Goal: Task Accomplishment & Management: Manage account settings

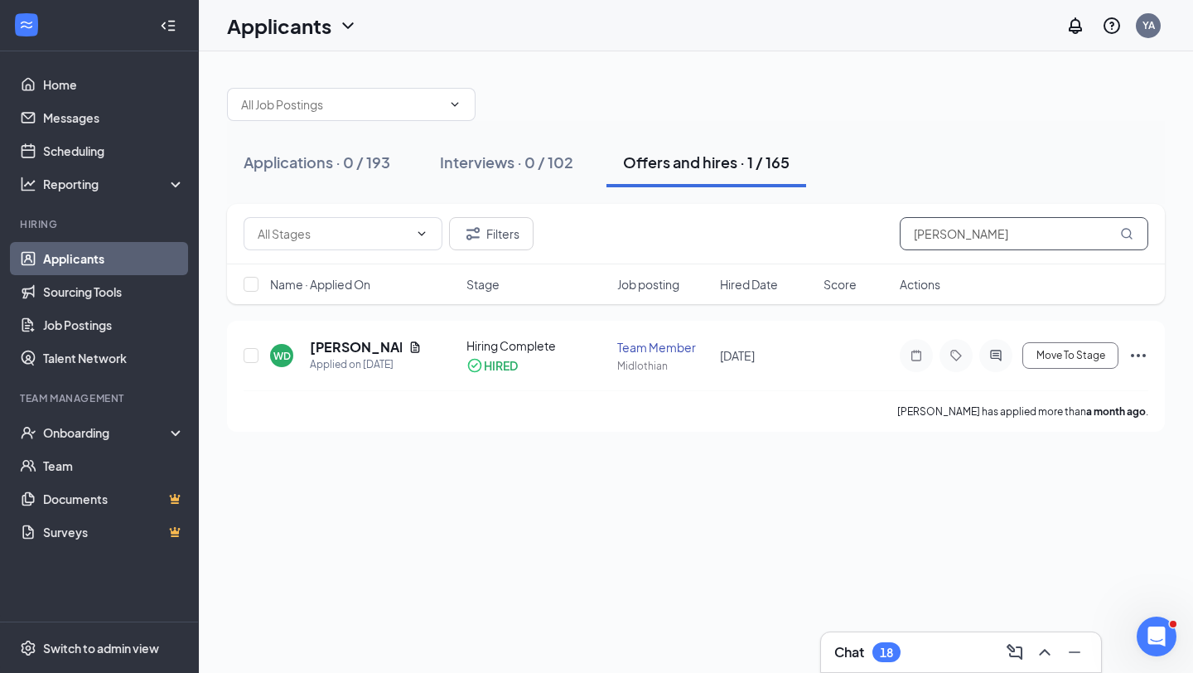
click at [984, 234] on input "wyatt" at bounding box center [1024, 233] width 249 height 33
click at [517, 157] on div "Interviews · 0 / 102" at bounding box center [506, 162] width 133 height 21
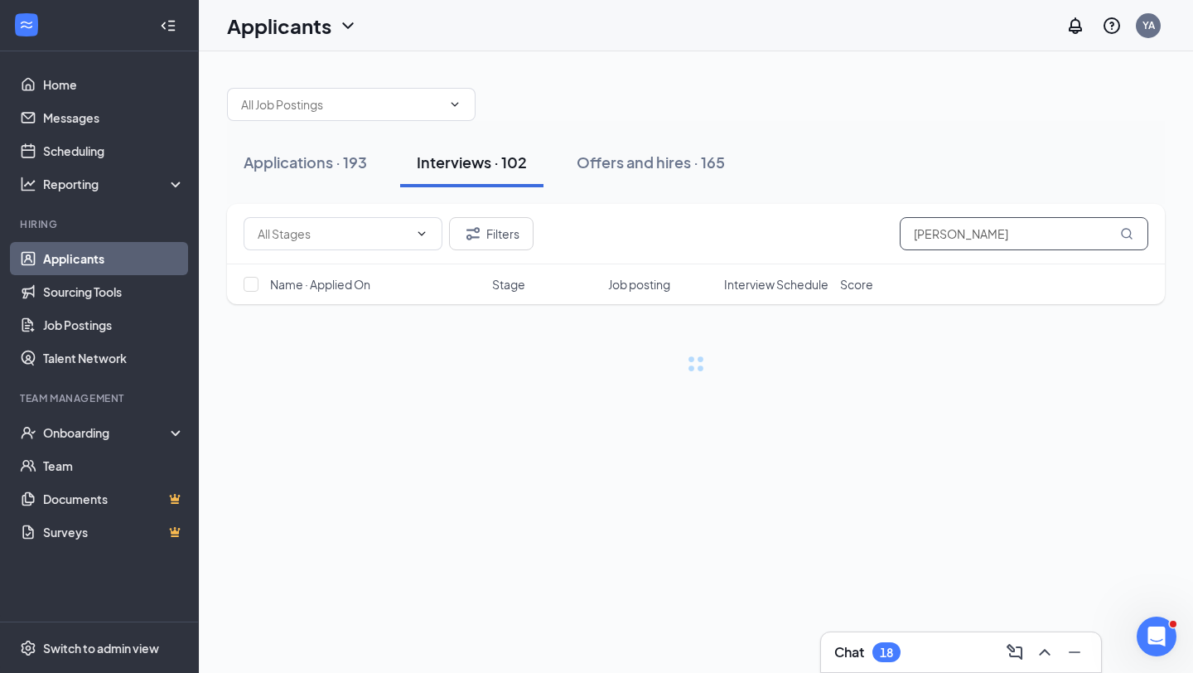
click at [925, 232] on input "wyatt" at bounding box center [1024, 233] width 249 height 33
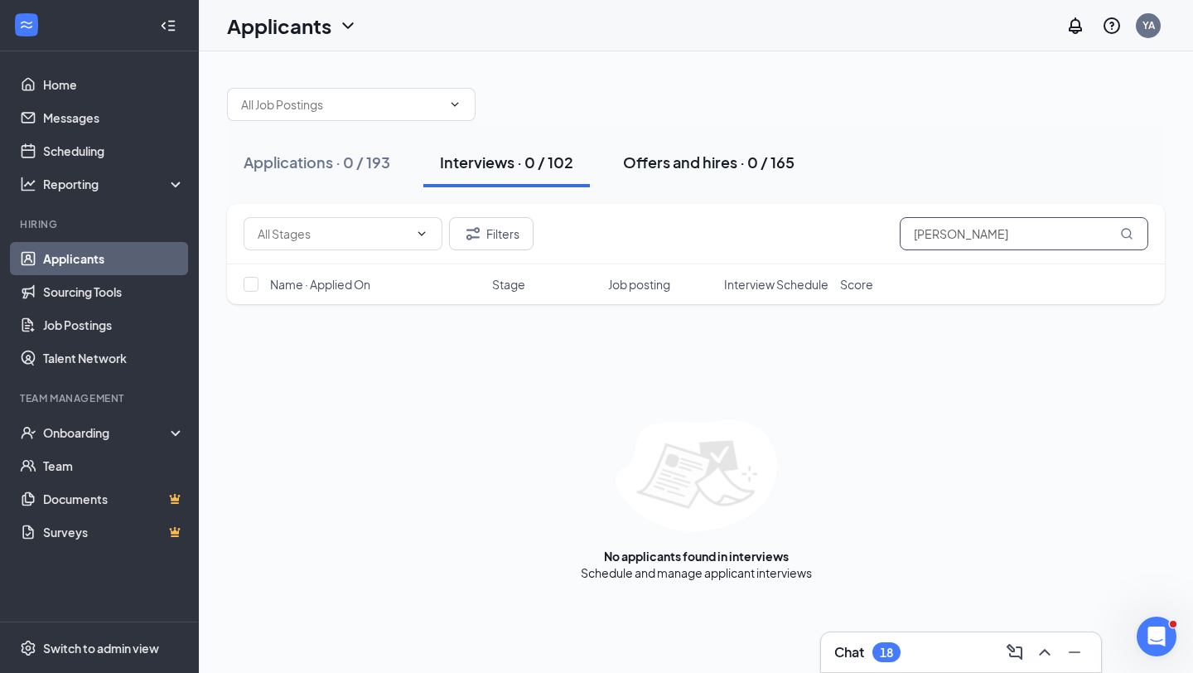
type input "[PERSON_NAME]"
click at [760, 155] on div "Offers and hires · 0 / 165" at bounding box center [708, 162] width 171 height 21
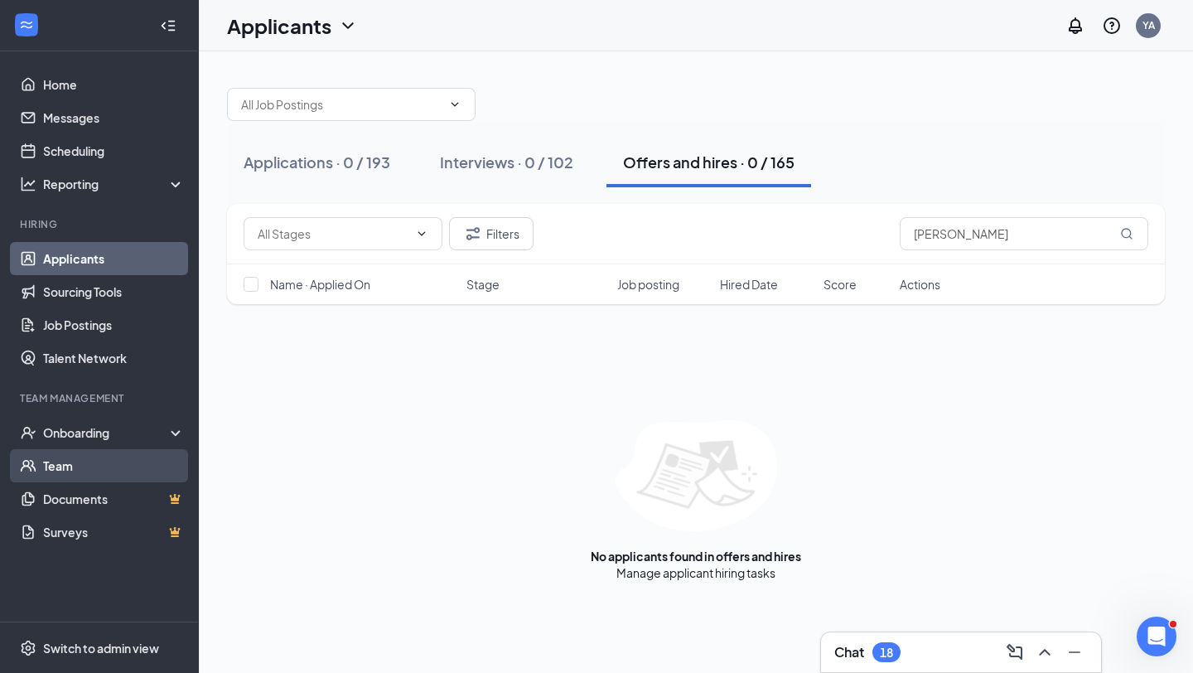
click at [89, 470] on link "Team" at bounding box center [114, 465] width 142 height 33
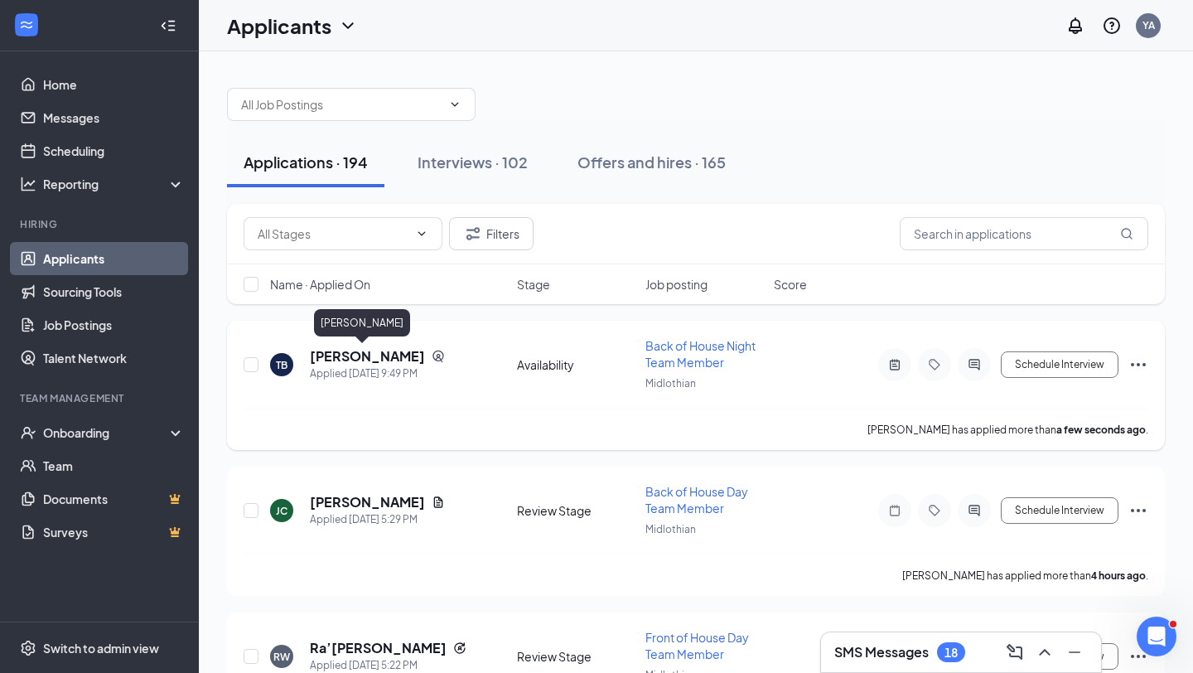
click at [333, 361] on h5 "[PERSON_NAME]" at bounding box center [367, 356] width 115 height 18
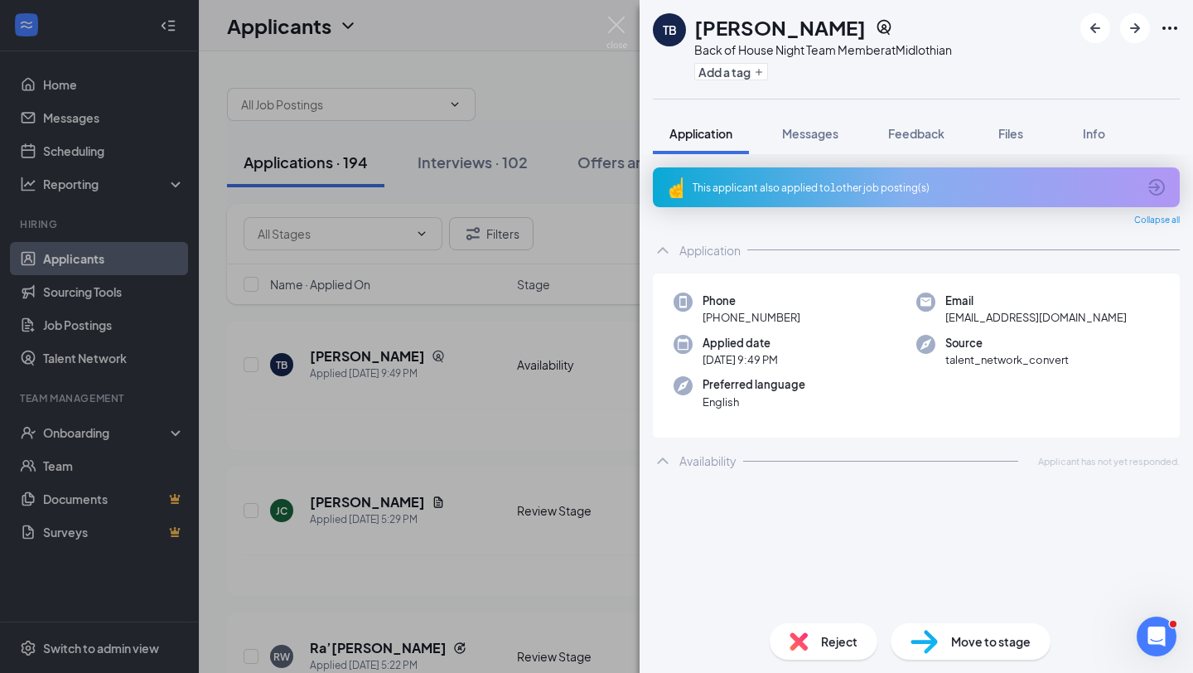
click at [881, 178] on div "This applicant also applied to 1 other job posting(s)" at bounding box center [916, 187] width 527 height 40
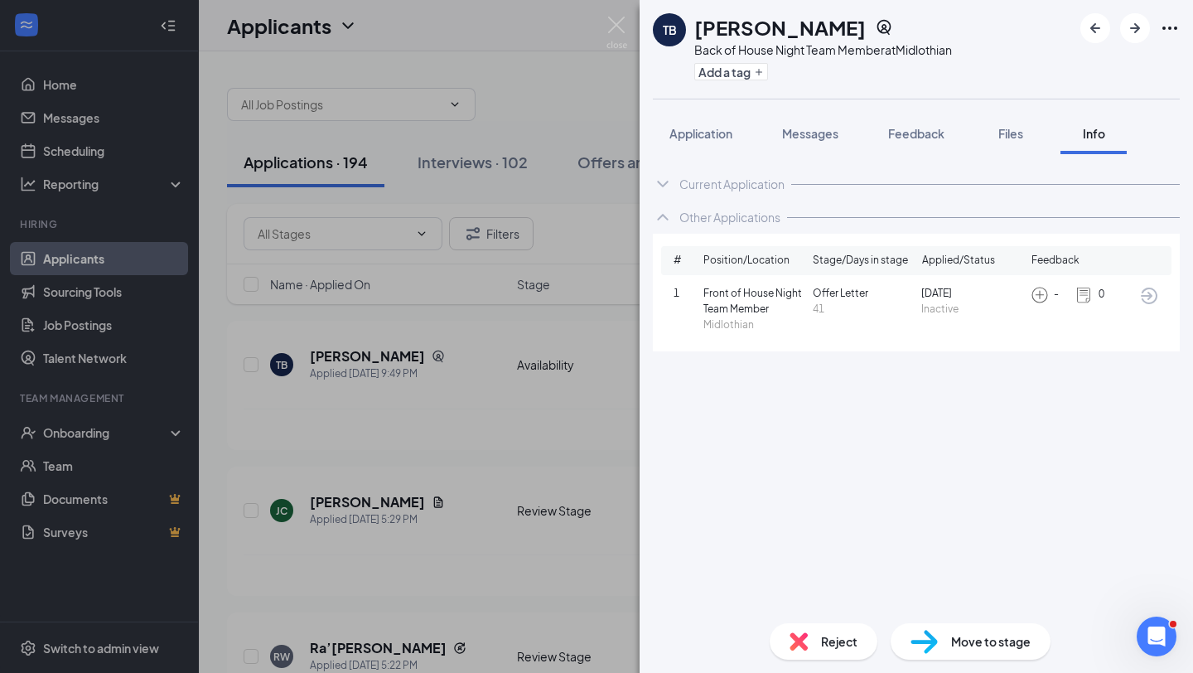
click at [745, 301] on span "Front of House Night Team Member" at bounding box center [754, 301] width 103 height 31
click at [745, 313] on span "Front of House Night Team Member" at bounding box center [754, 301] width 103 height 31
click at [1144, 295] on icon "ArrowCircle" at bounding box center [1149, 295] width 17 height 17
click at [617, 30] on img at bounding box center [616, 33] width 21 height 32
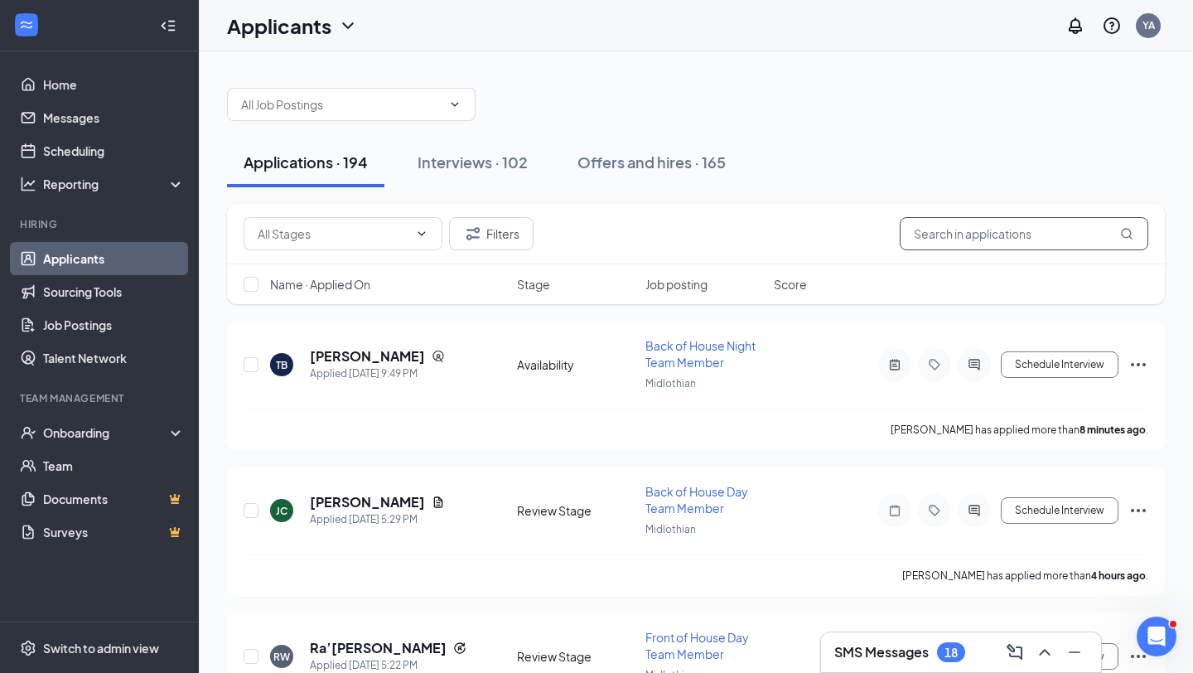
click at [1006, 233] on input "text" at bounding box center [1024, 233] width 249 height 33
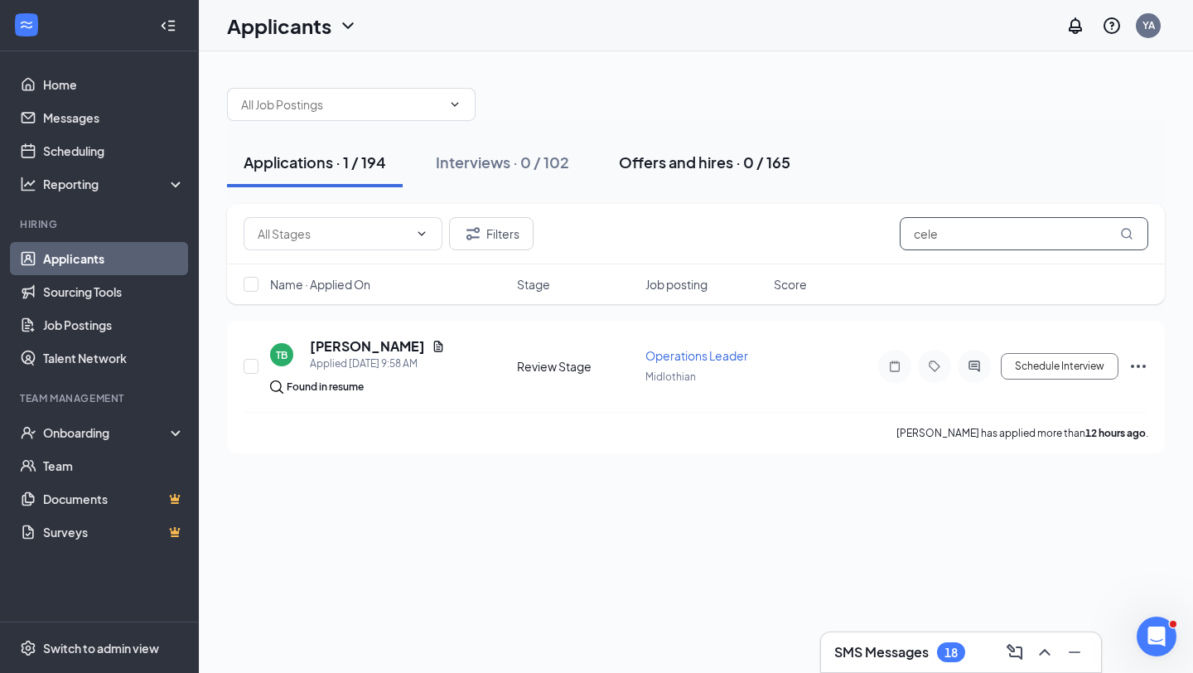
type input "cele"
click at [744, 165] on div "Offers and hires · 0 / 165" at bounding box center [704, 162] width 171 height 21
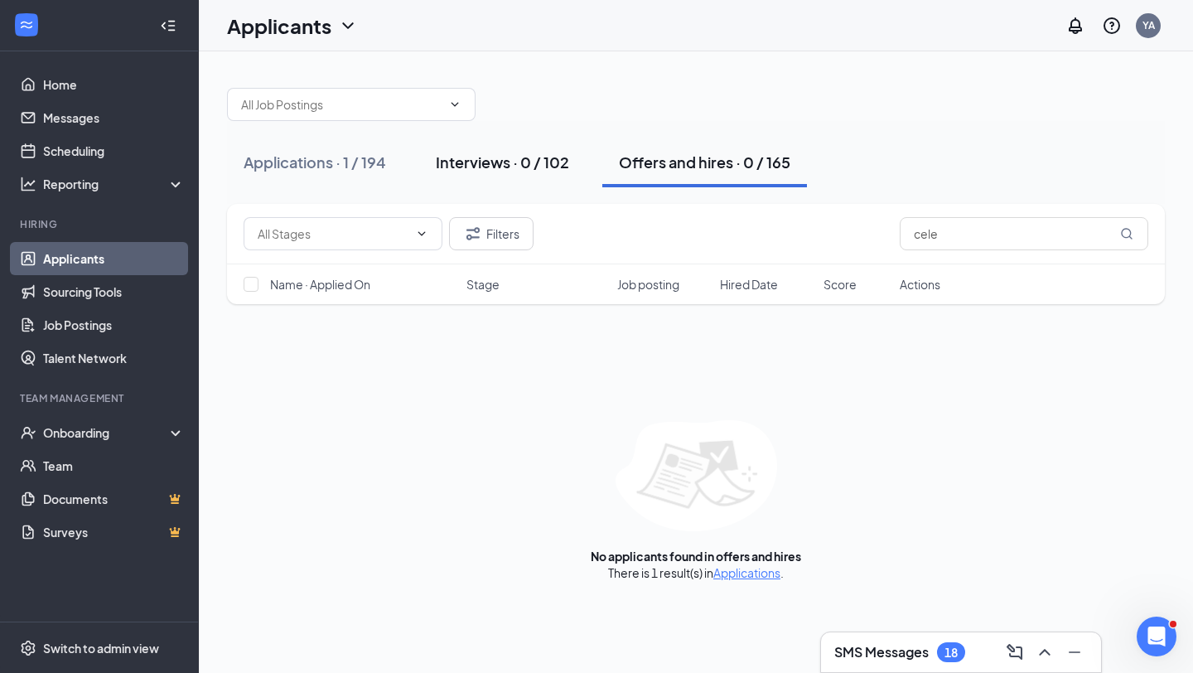
click at [519, 160] on div "Interviews · 0 / 102" at bounding box center [502, 162] width 133 height 21
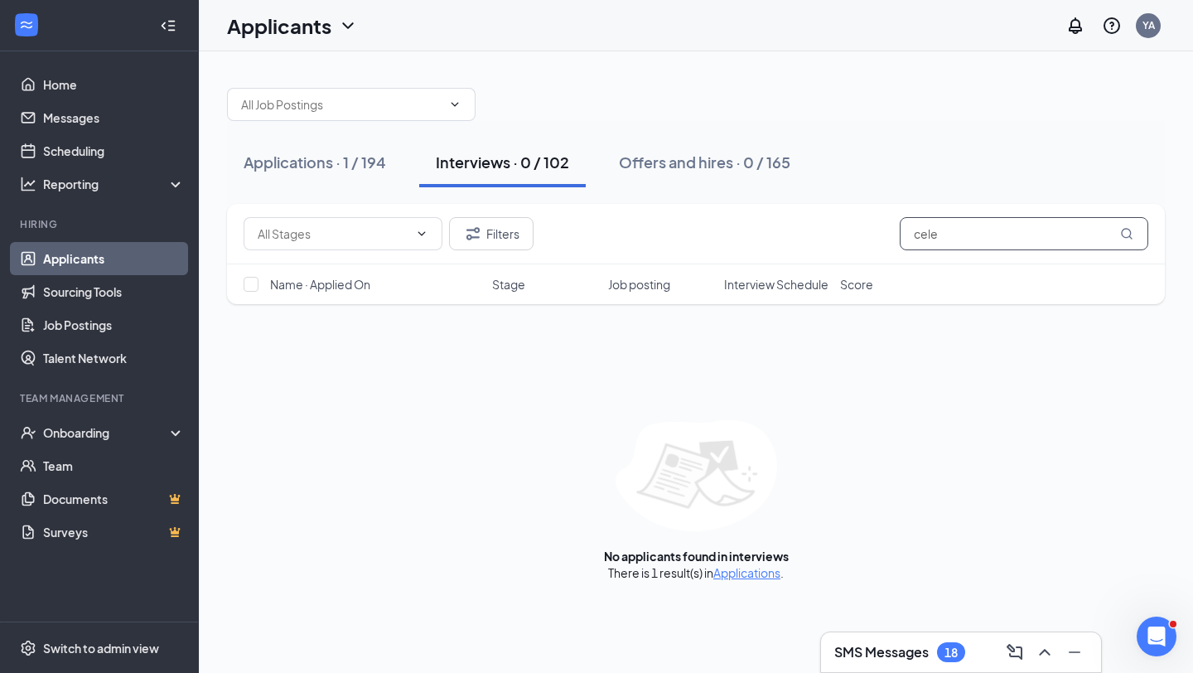
click at [977, 241] on input "cele" at bounding box center [1024, 233] width 249 height 33
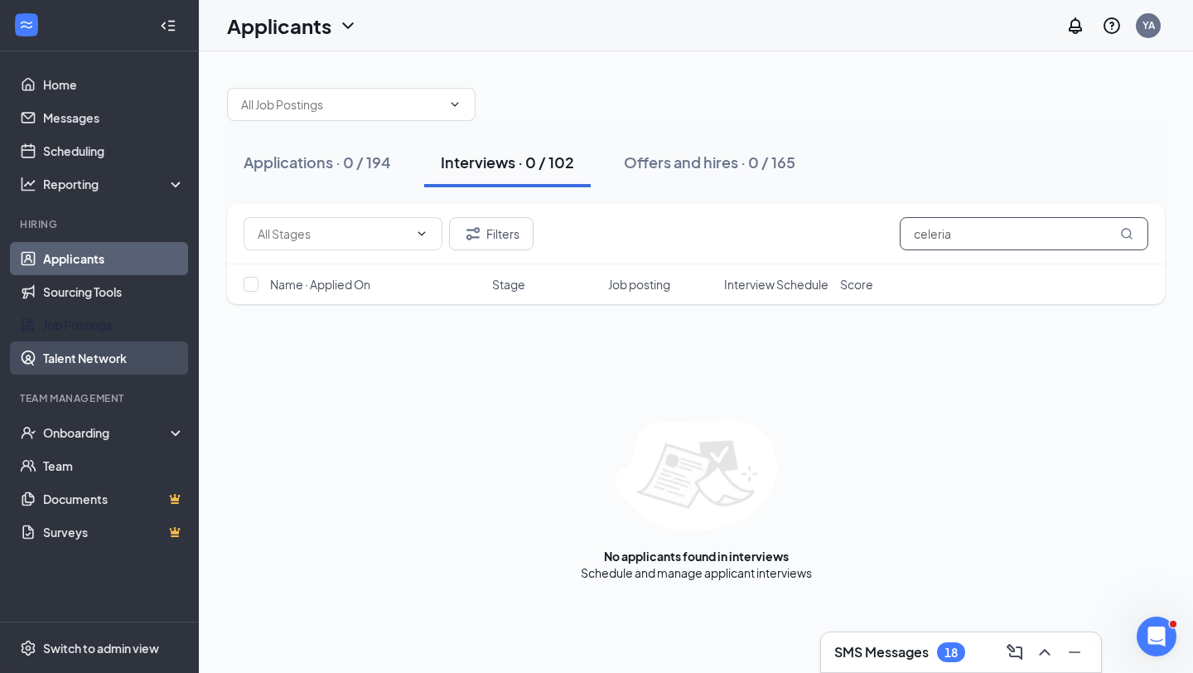
type input "celeria"
click at [113, 355] on link "Talent Network" at bounding box center [114, 357] width 142 height 33
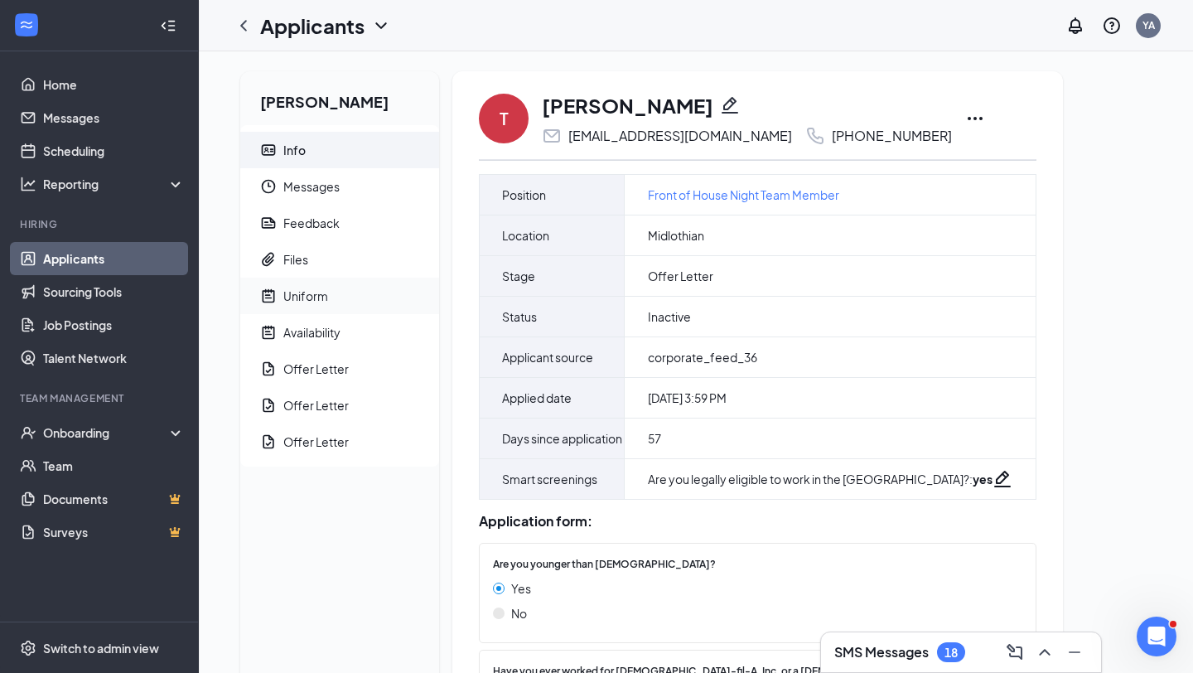
click at [343, 301] on span "Uniform" at bounding box center [354, 295] width 142 height 36
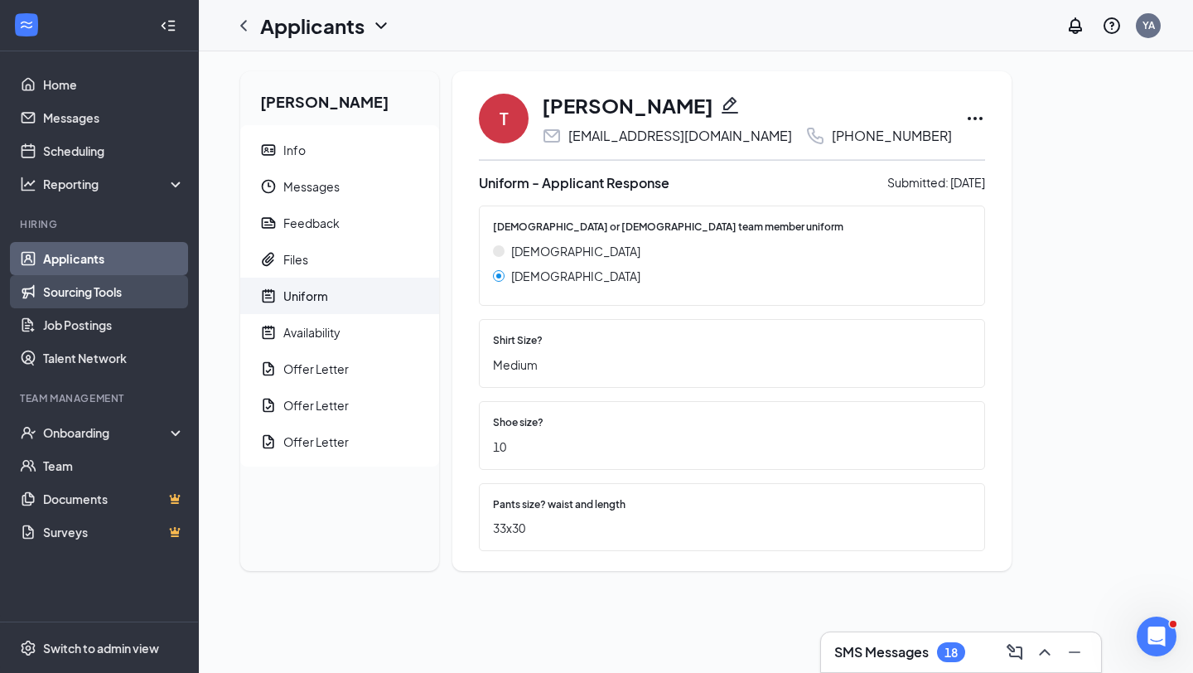
click at [112, 292] on link "Sourcing Tools" at bounding box center [114, 291] width 142 height 33
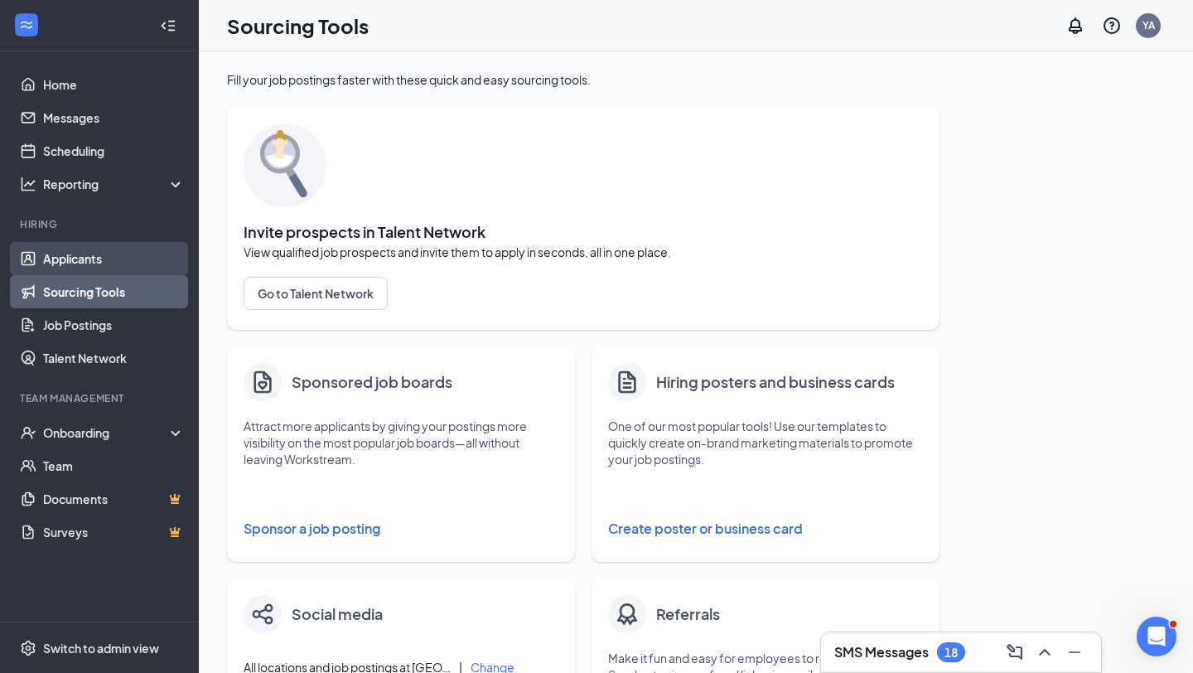
click at [118, 268] on link "Applicants" at bounding box center [114, 258] width 142 height 33
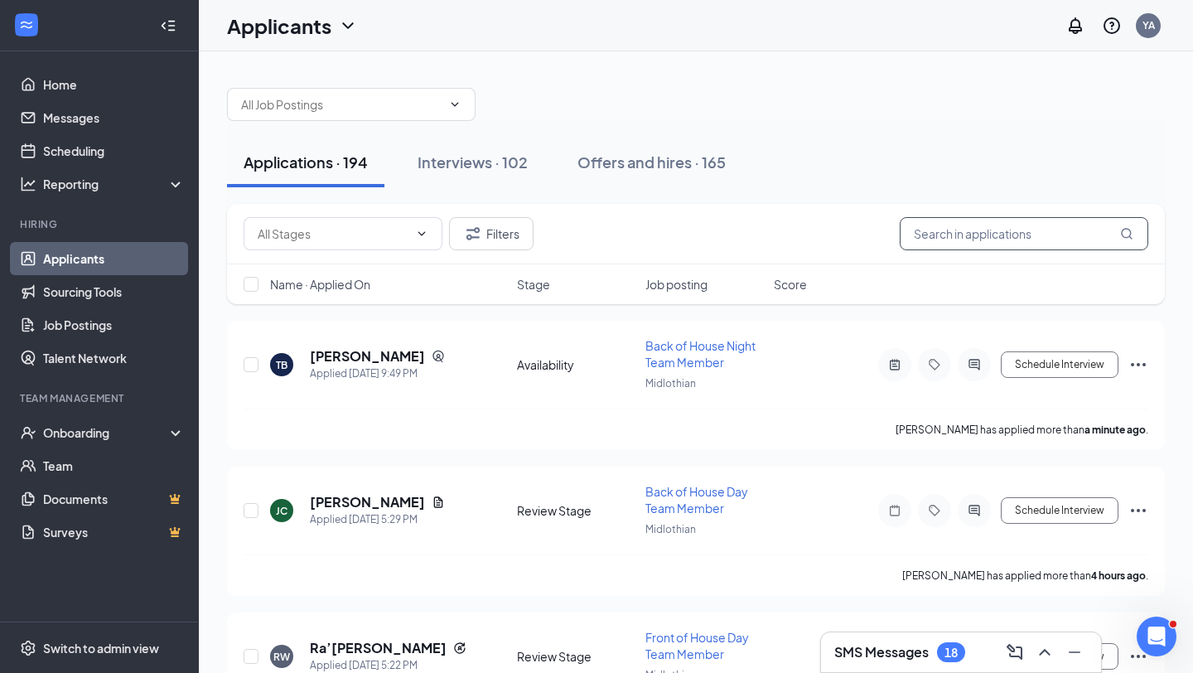
click at [1016, 229] on input "text" at bounding box center [1024, 233] width 249 height 33
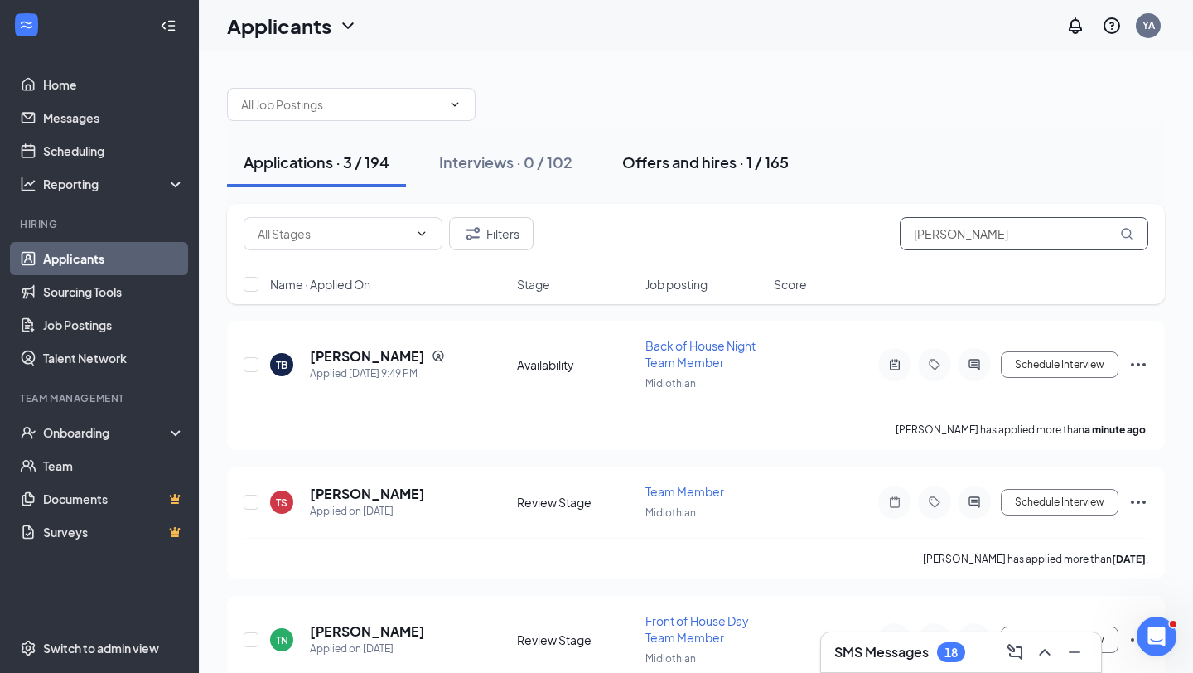
type input "tyler"
click at [755, 160] on div "Offers and hires · 1 / 165" at bounding box center [705, 162] width 166 height 21
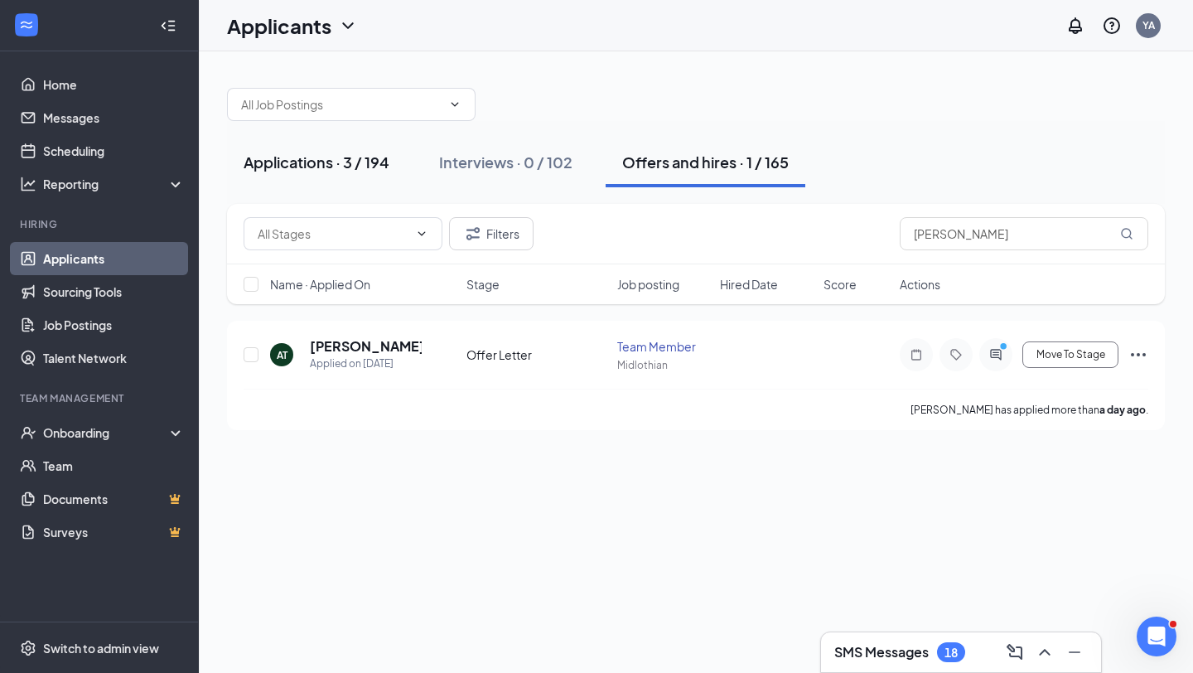
click at [346, 164] on div "Applications · 3 / 194" at bounding box center [317, 162] width 146 height 21
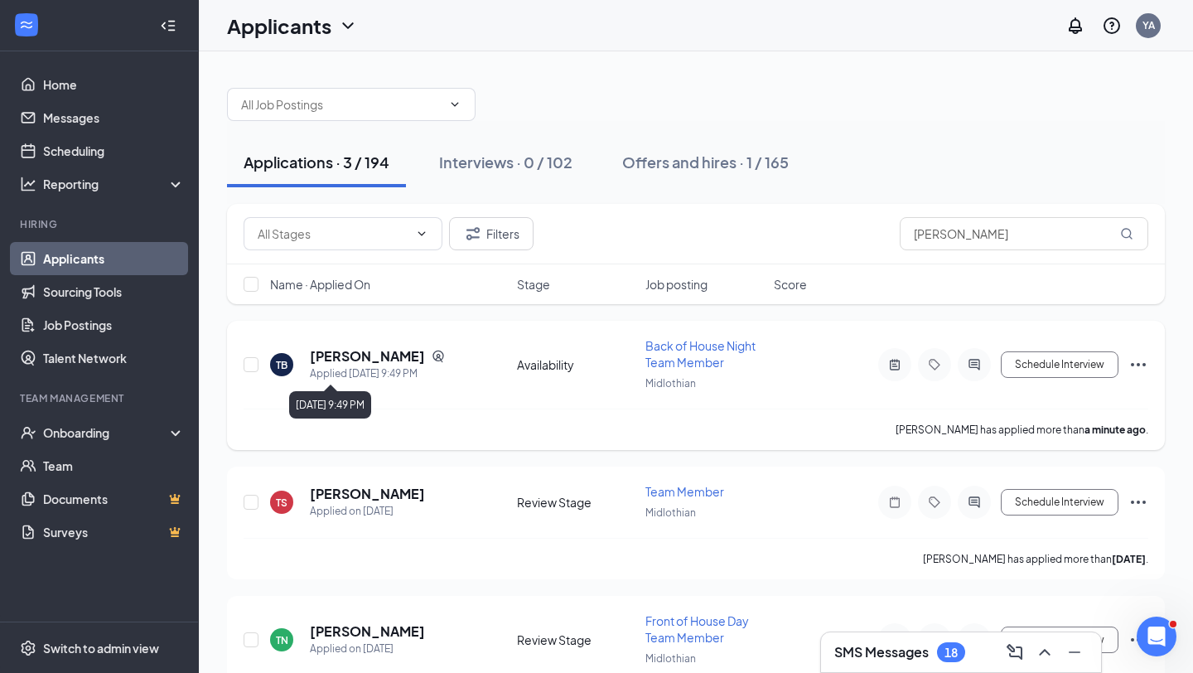
click at [346, 368] on div "Applied Today 9:49 PM" at bounding box center [377, 373] width 135 height 17
click at [355, 361] on h5 "[PERSON_NAME]" at bounding box center [367, 356] width 115 height 18
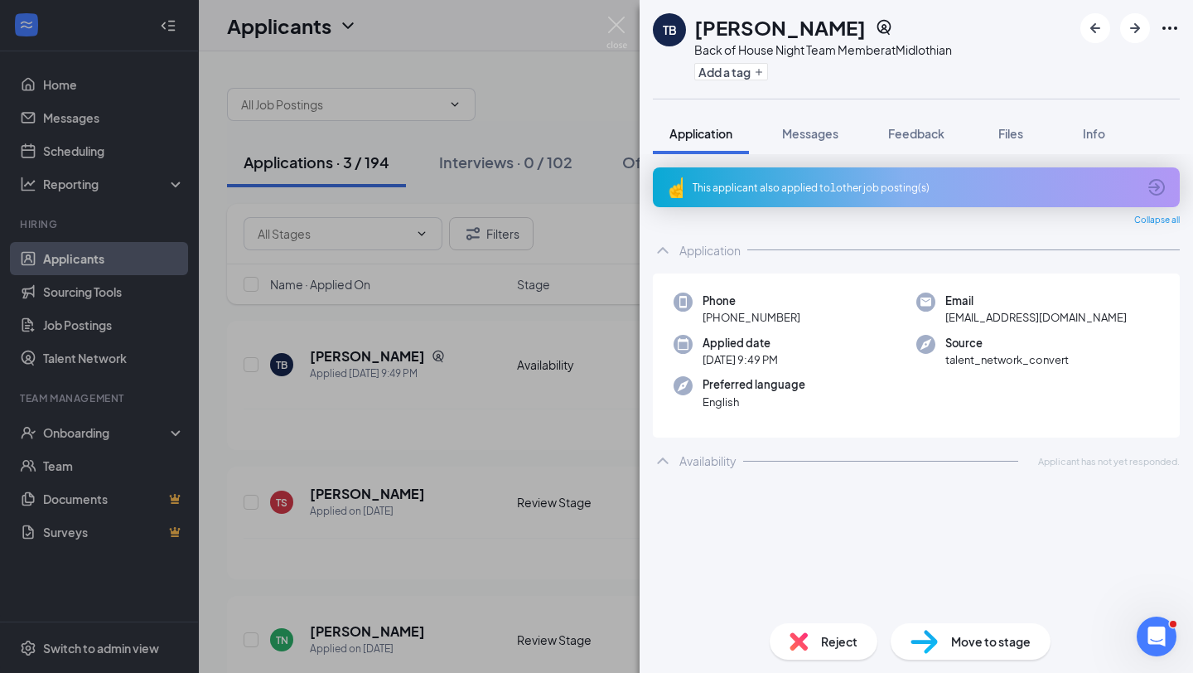
click at [1164, 178] on icon "ArrowCircle" at bounding box center [1156, 187] width 20 height 20
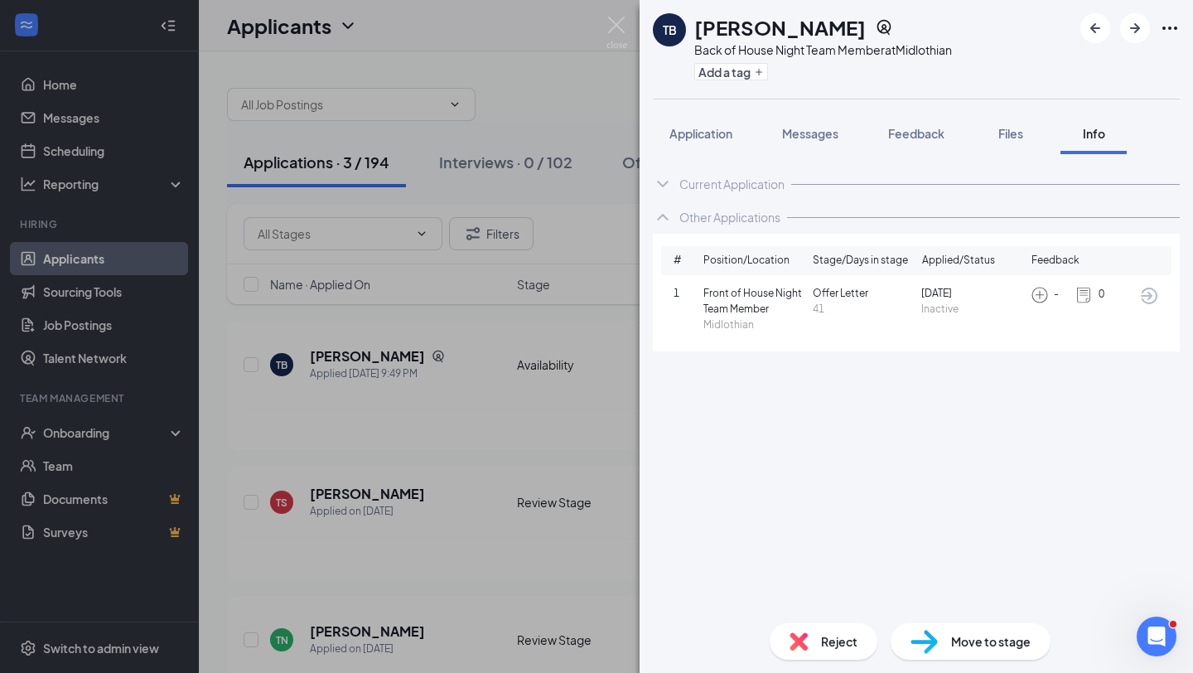
click at [1040, 294] on img at bounding box center [1039, 295] width 18 height 18
click at [934, 295] on span "Jul 21" at bounding box center [972, 294] width 103 height 16
click at [950, 309] on span "Inactive" at bounding box center [972, 310] width 103 height 16
click at [1149, 295] on icon "ArrowCircle" at bounding box center [1149, 295] width 17 height 17
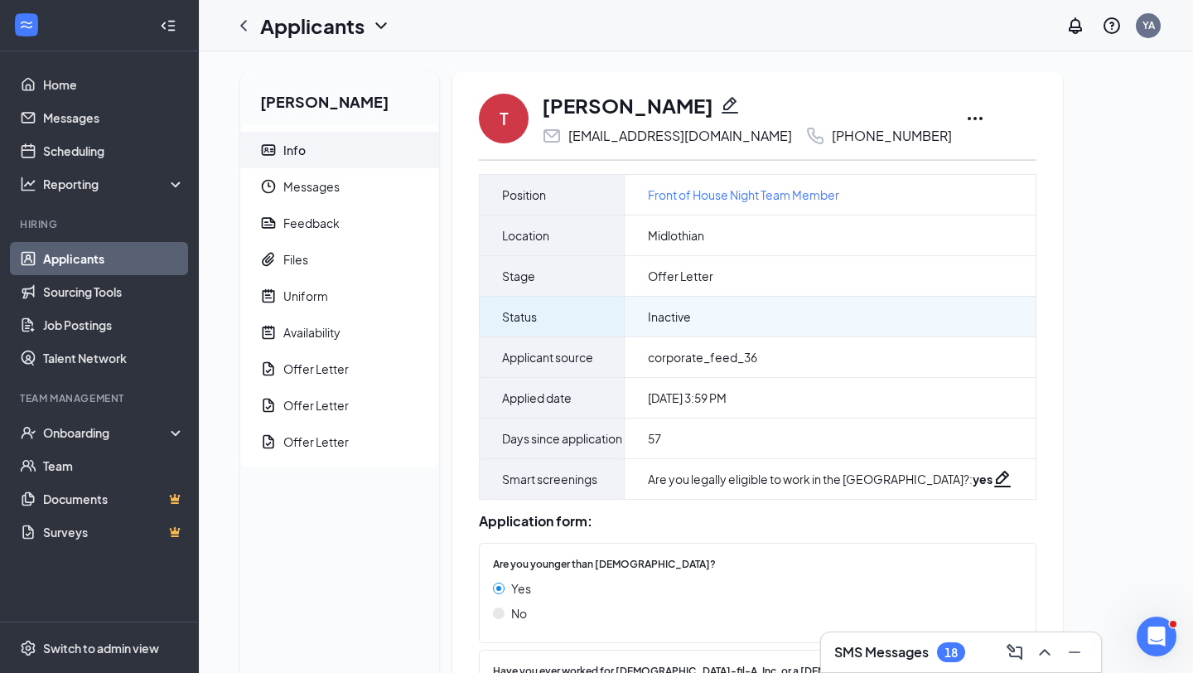
click at [677, 318] on span "Inactive" at bounding box center [669, 316] width 43 height 17
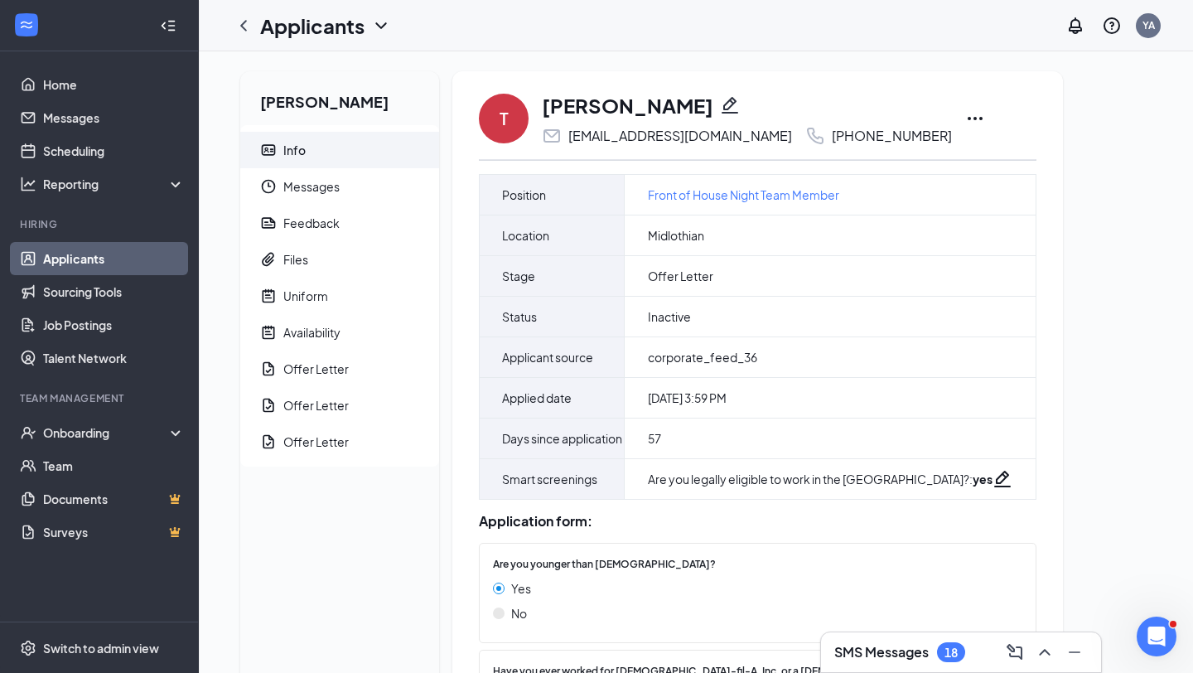
click at [965, 123] on icon "Ellipses" at bounding box center [975, 119] width 20 height 20
click at [1093, 250] on div "[PERSON_NAME] Info Messages Feedback Files Uniform Availability Offer Letter Of…" at bounding box center [696, 683] width 938 height 1225
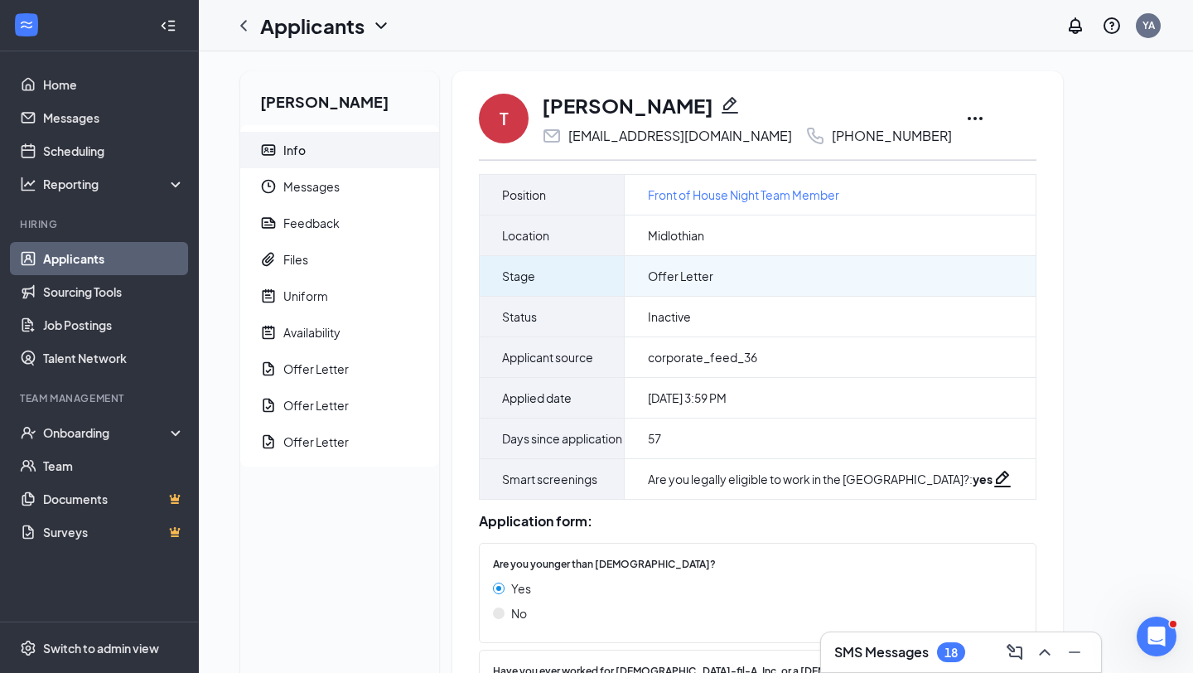
click at [686, 275] on span "Offer Letter" at bounding box center [680, 276] width 65 height 17
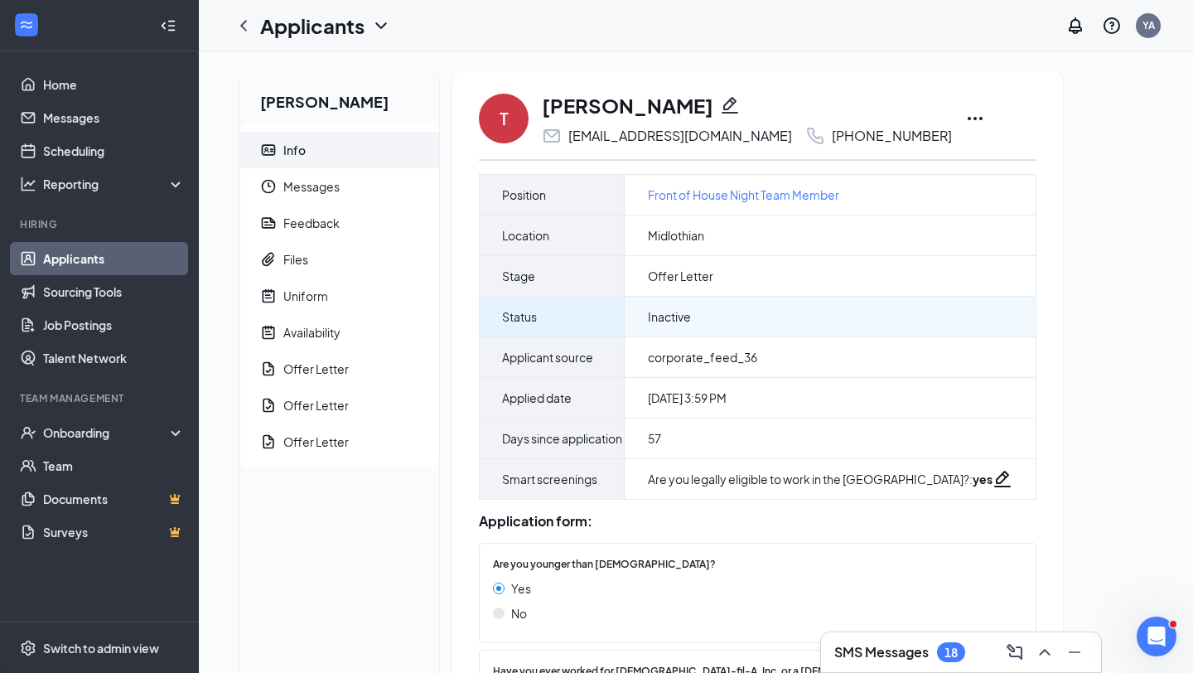
click at [678, 319] on span "Inactive" at bounding box center [669, 316] width 43 height 17
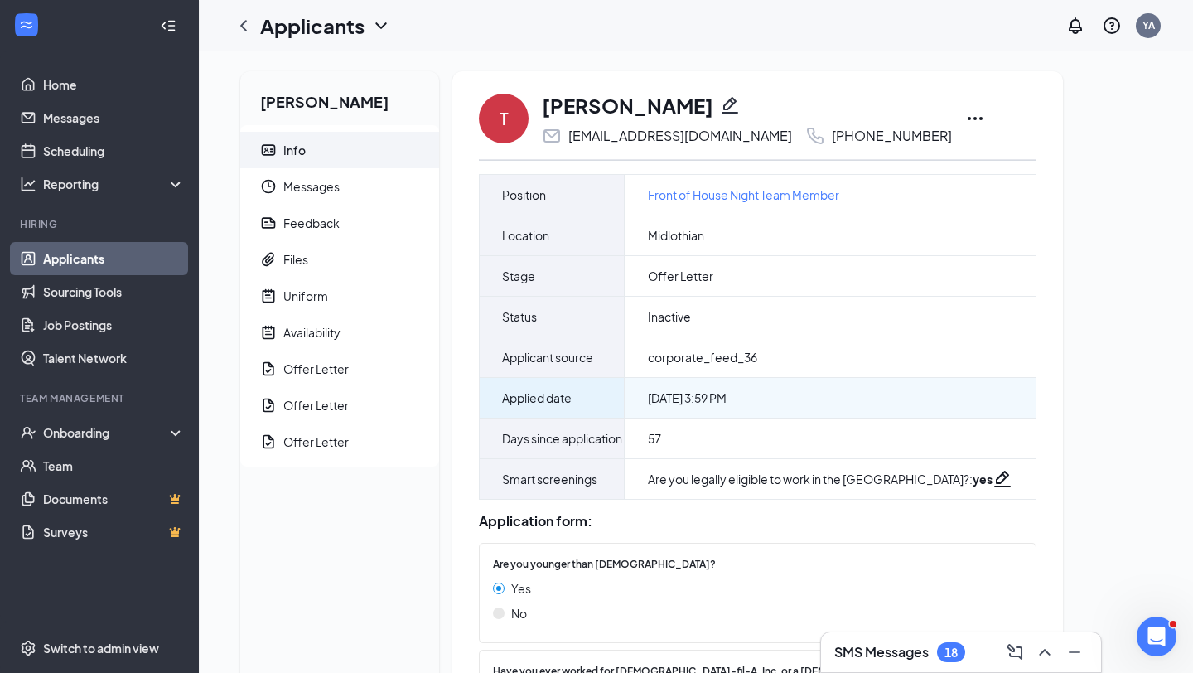
click at [688, 399] on span "[DATE] 3:59 PM" at bounding box center [687, 397] width 79 height 17
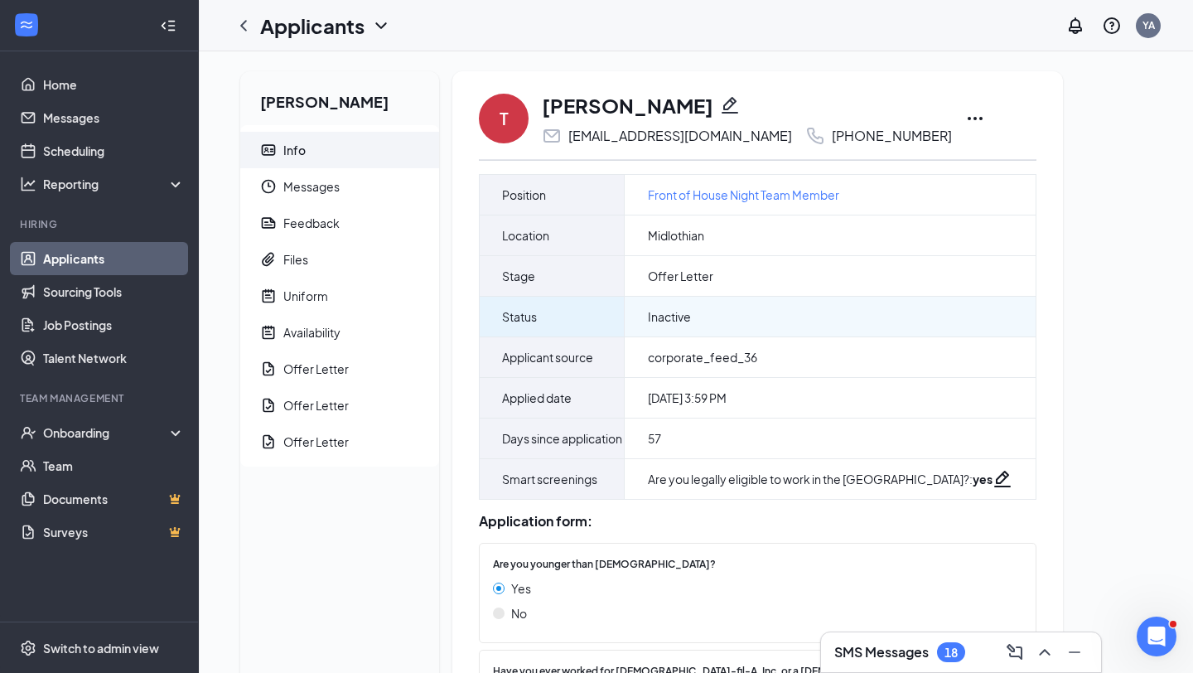
click at [662, 313] on span "Inactive" at bounding box center [669, 316] width 43 height 17
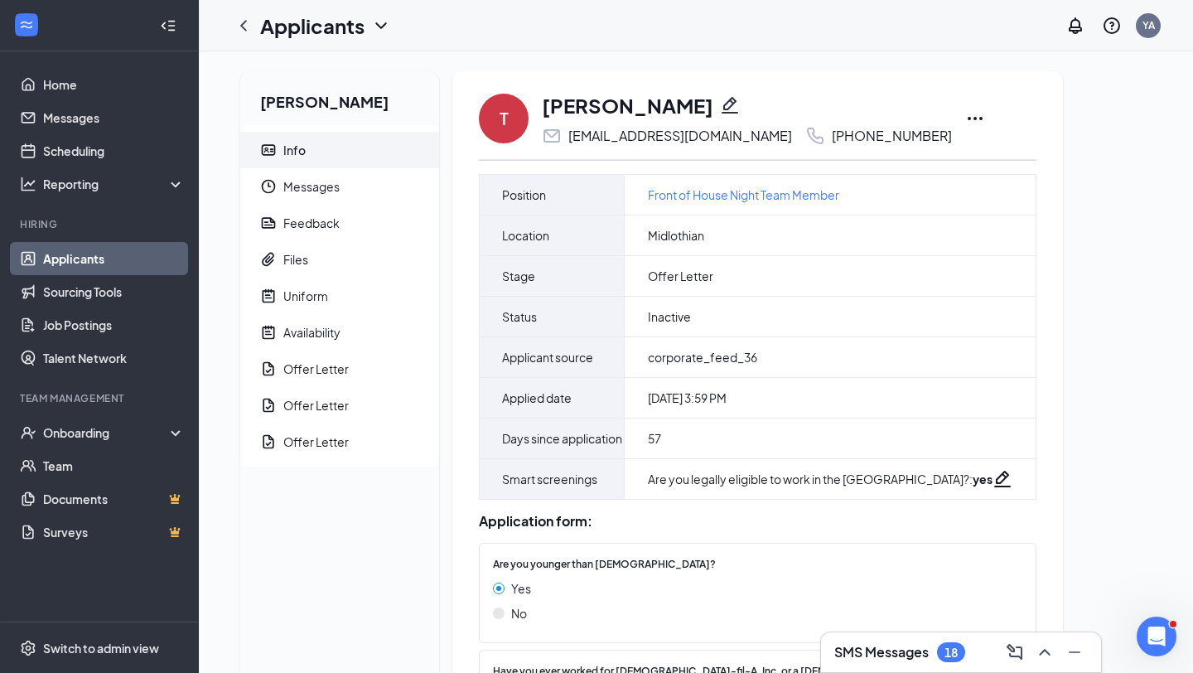
click at [965, 117] on icon "Ellipses" at bounding box center [975, 119] width 20 height 20
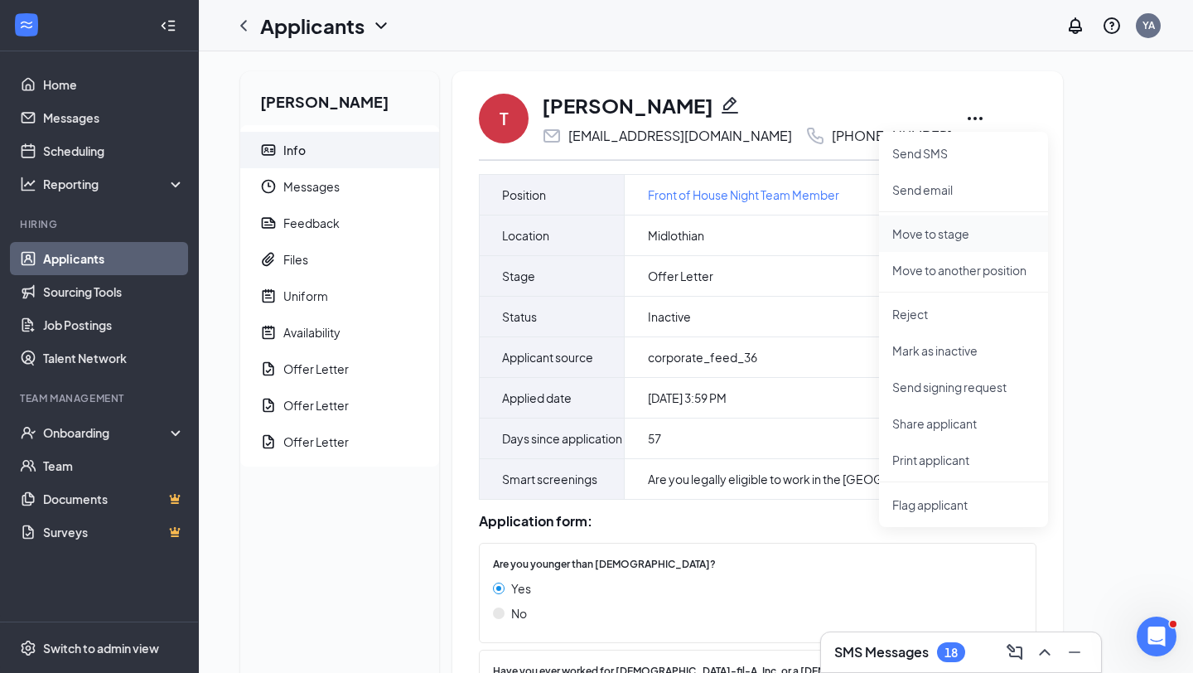
click at [949, 236] on p "Move to stage" at bounding box center [963, 233] width 142 height 17
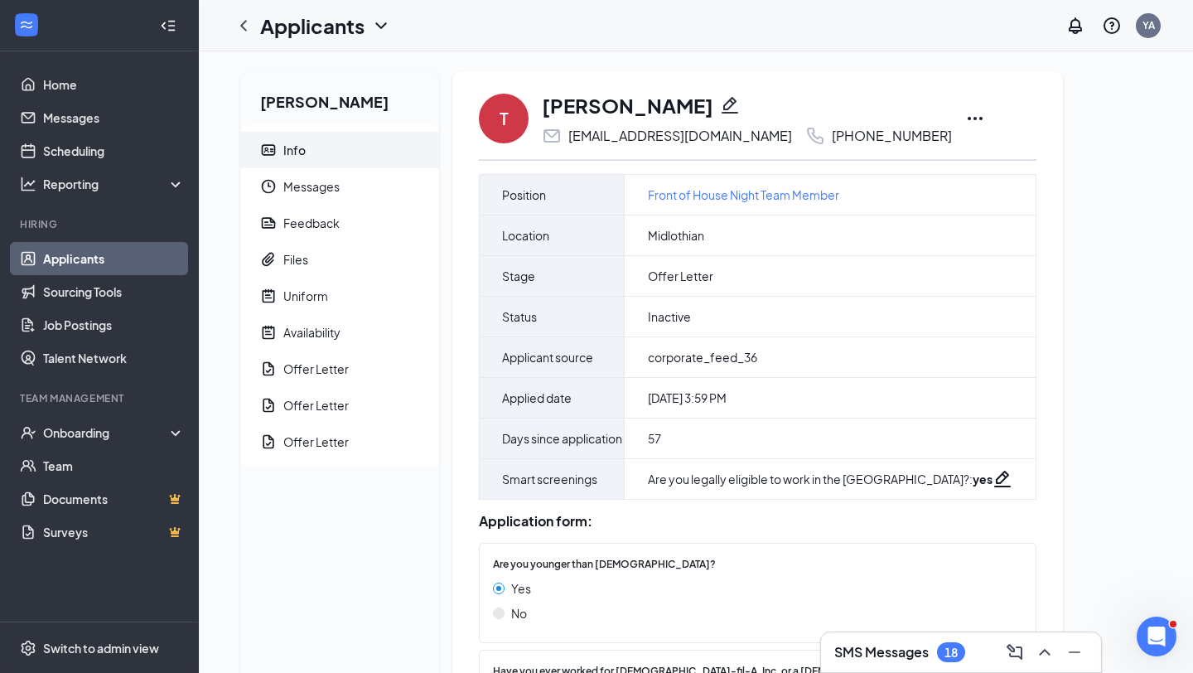
type input "Hiring Complete (next stage)"
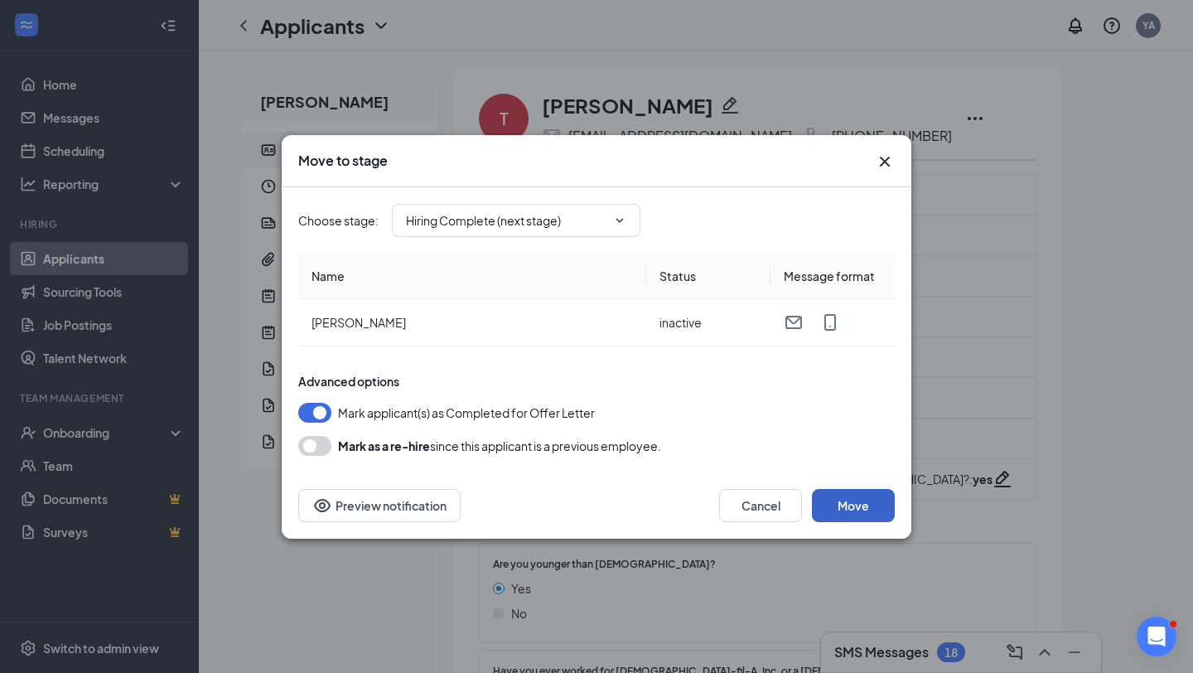
click at [866, 493] on button "Move" at bounding box center [853, 505] width 83 height 33
click at [857, 500] on button "Move" at bounding box center [853, 505] width 83 height 33
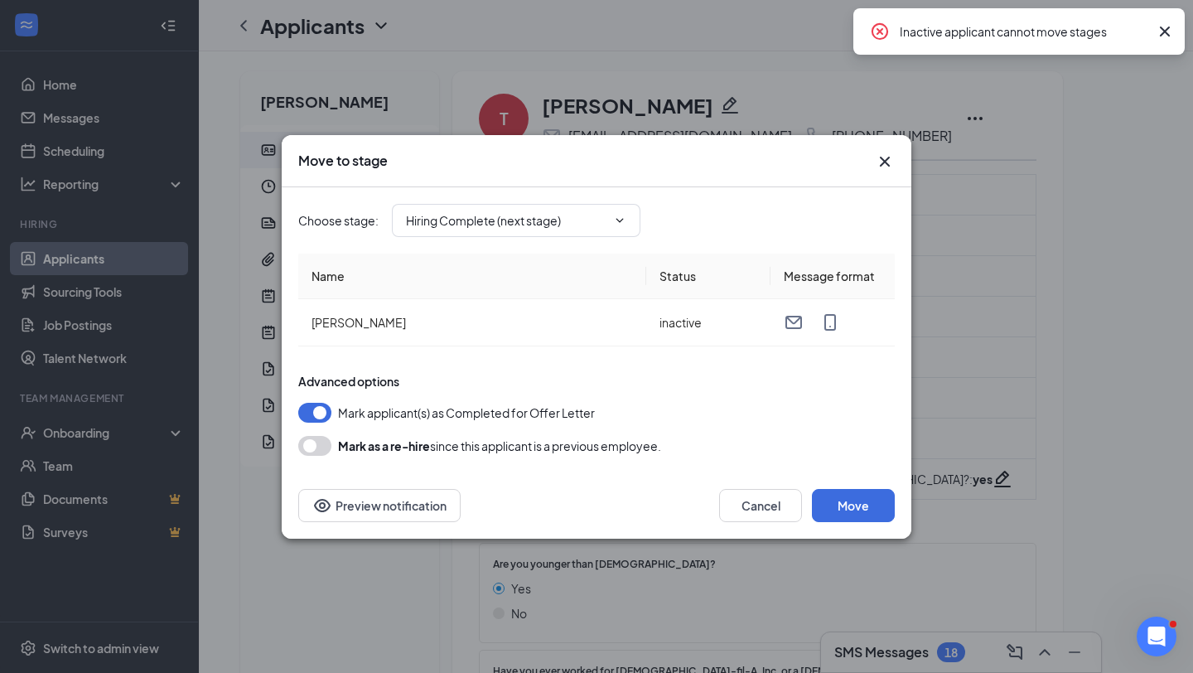
click at [877, 162] on icon "Cross" at bounding box center [885, 162] width 20 height 20
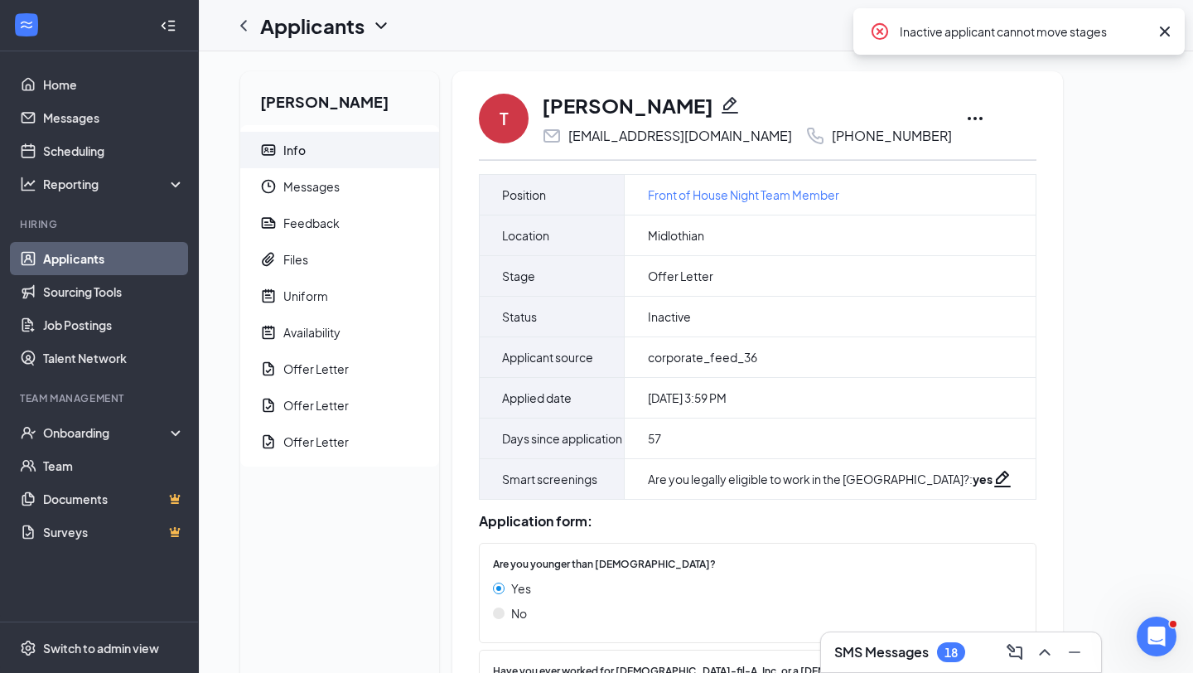
click at [1016, 33] on div "Inactive applicant cannot move stages" at bounding box center [1024, 32] width 249 height 20
click at [143, 321] on link "Job Postings" at bounding box center [114, 324] width 142 height 33
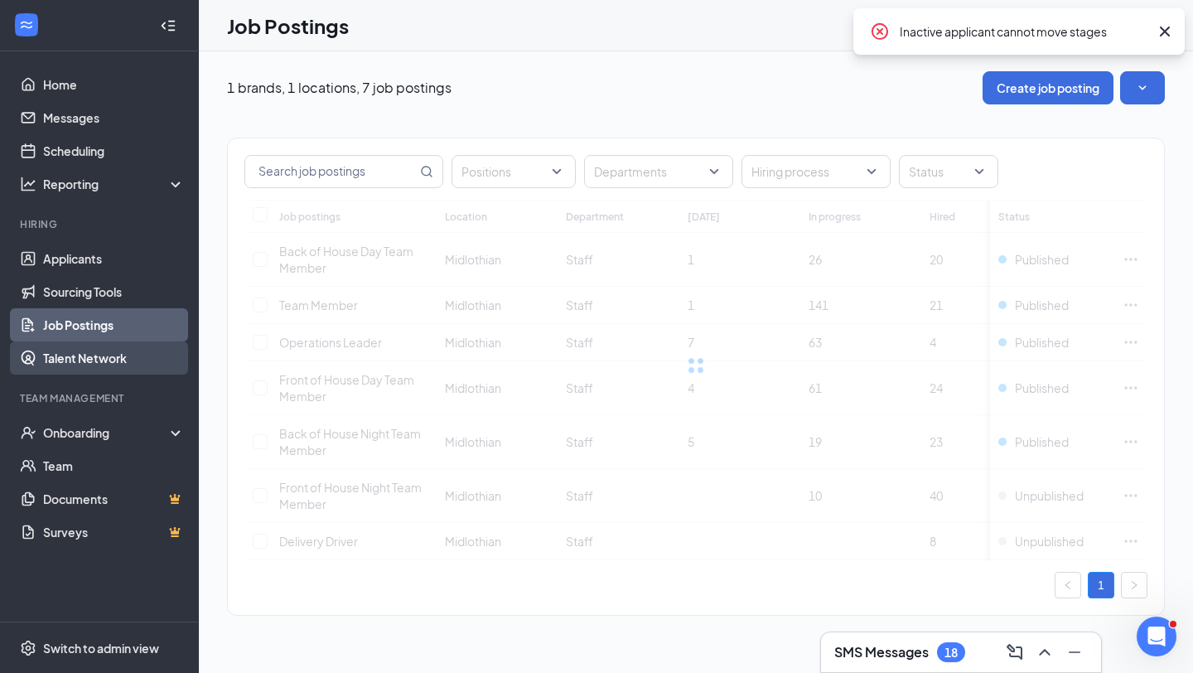
click at [146, 359] on link "Talent Network" at bounding box center [114, 357] width 142 height 33
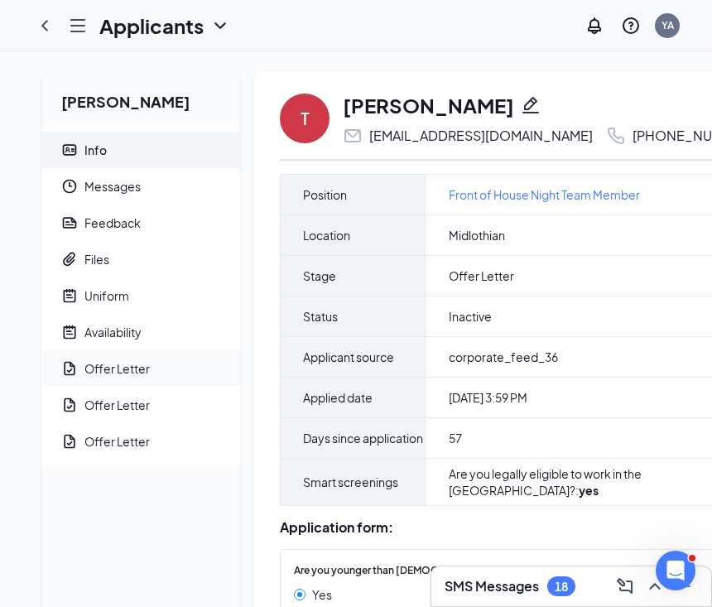
click at [133, 359] on span "Offer Letter" at bounding box center [155, 368] width 142 height 36
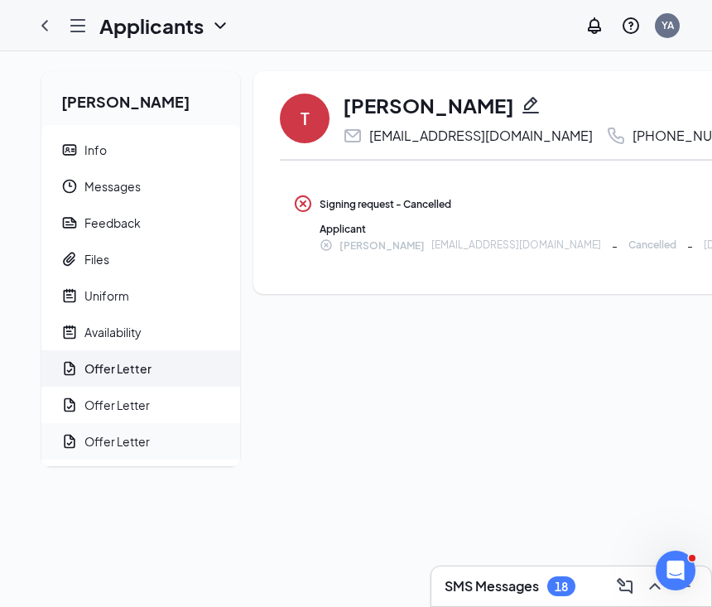
click at [133, 437] on div "Offer Letter" at bounding box center [116, 441] width 65 height 17
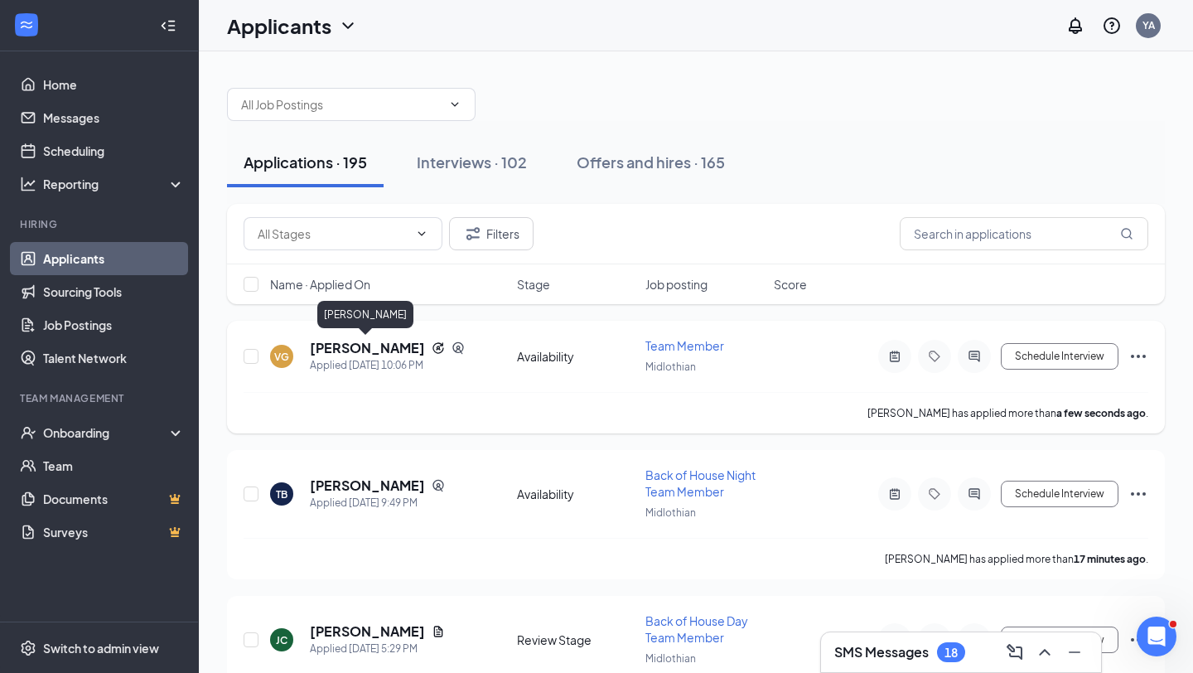
click at [346, 350] on h5 "[PERSON_NAME]" at bounding box center [367, 348] width 115 height 18
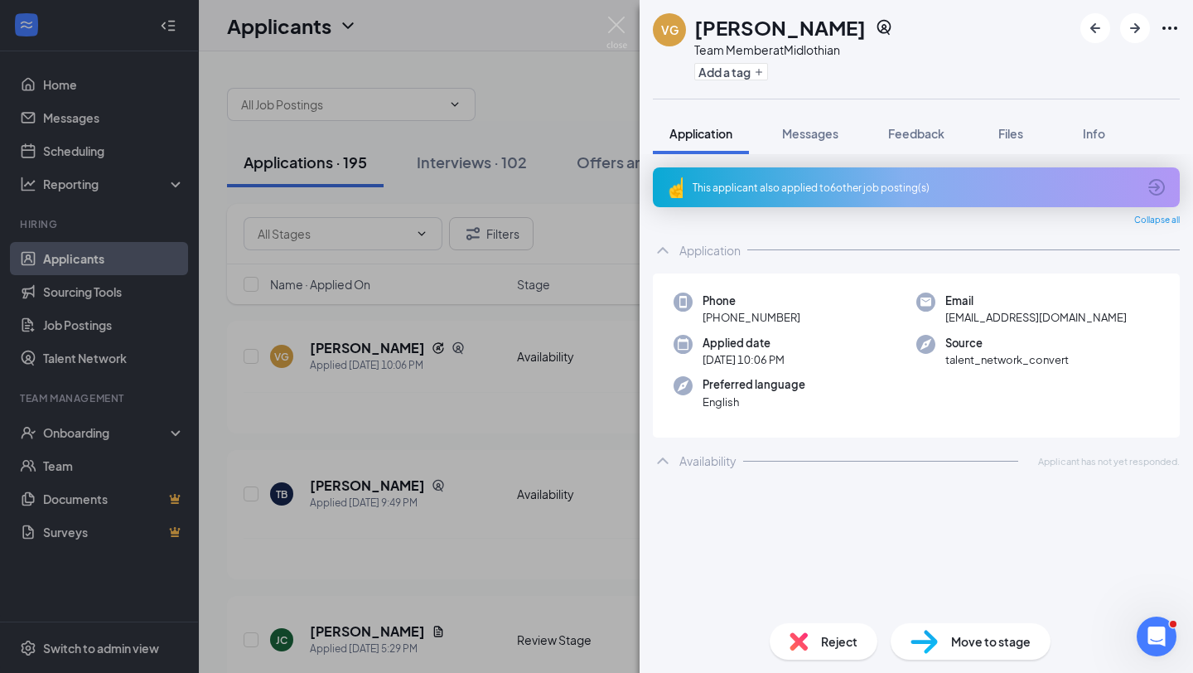
click at [969, 663] on div "Reject Move to stage" at bounding box center [915, 641] width 553 height 63
click at [967, 638] on span "Move to stage" at bounding box center [991, 641] width 80 height 18
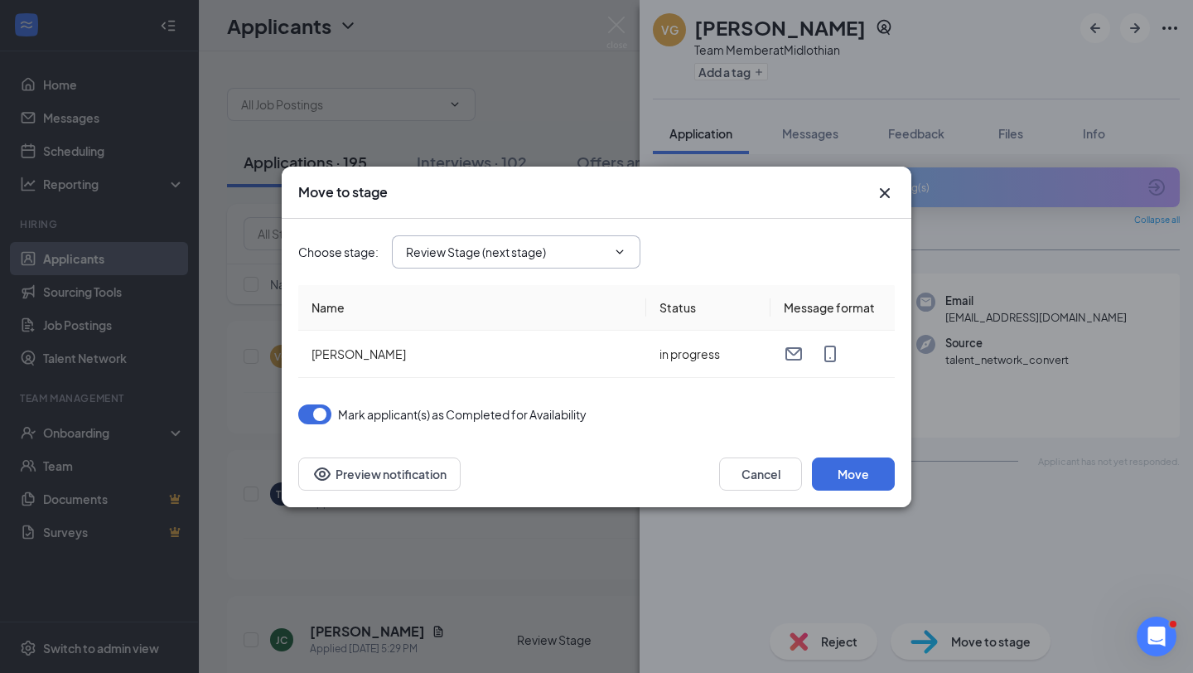
click at [601, 250] on input "Review Stage (next stage)" at bounding box center [506, 252] width 200 height 18
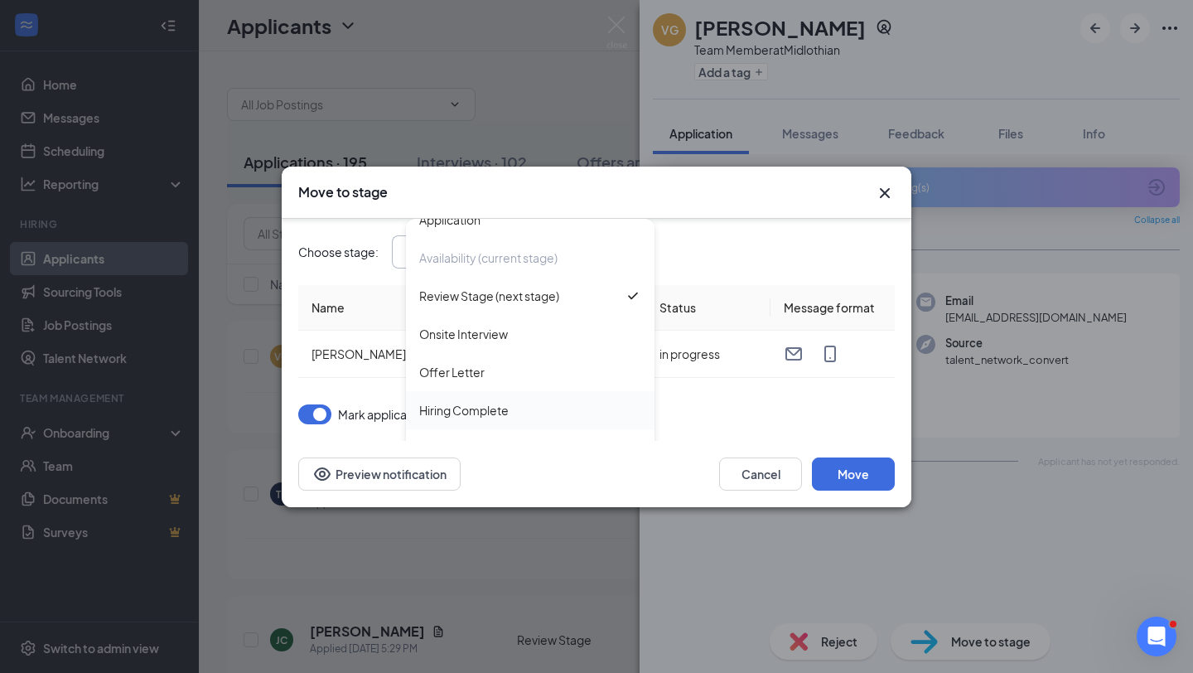
scroll to position [30, 0]
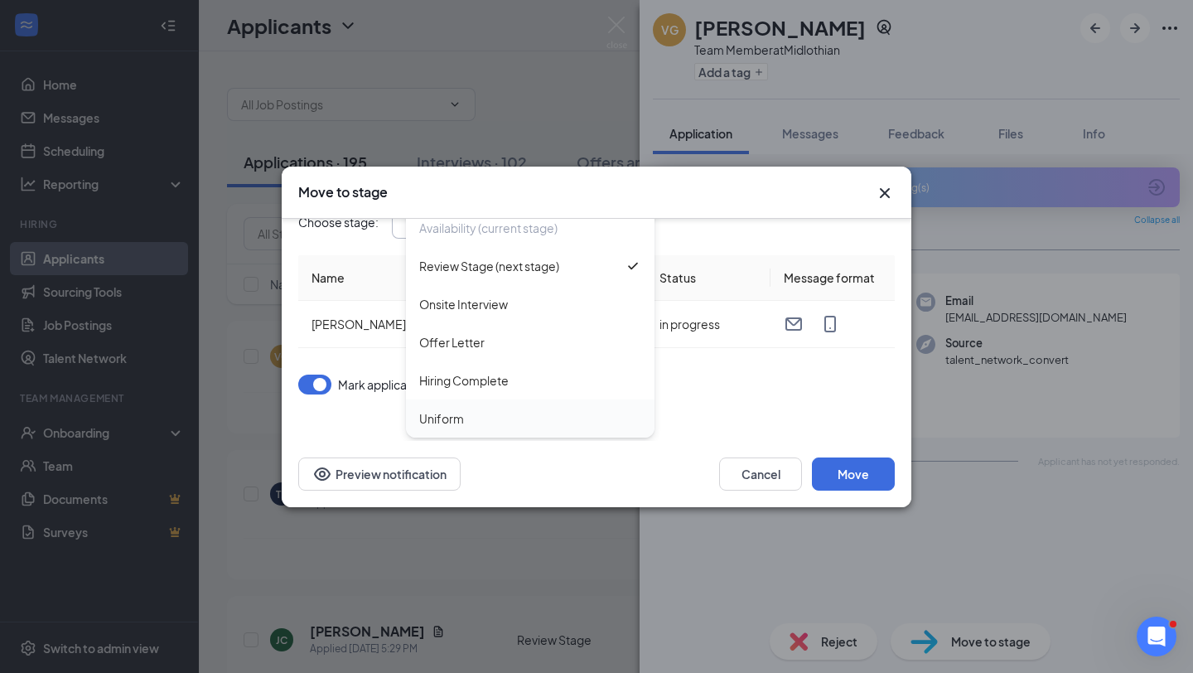
click at [500, 417] on div "Uniform" at bounding box center [530, 418] width 222 height 18
type input "Uniform"
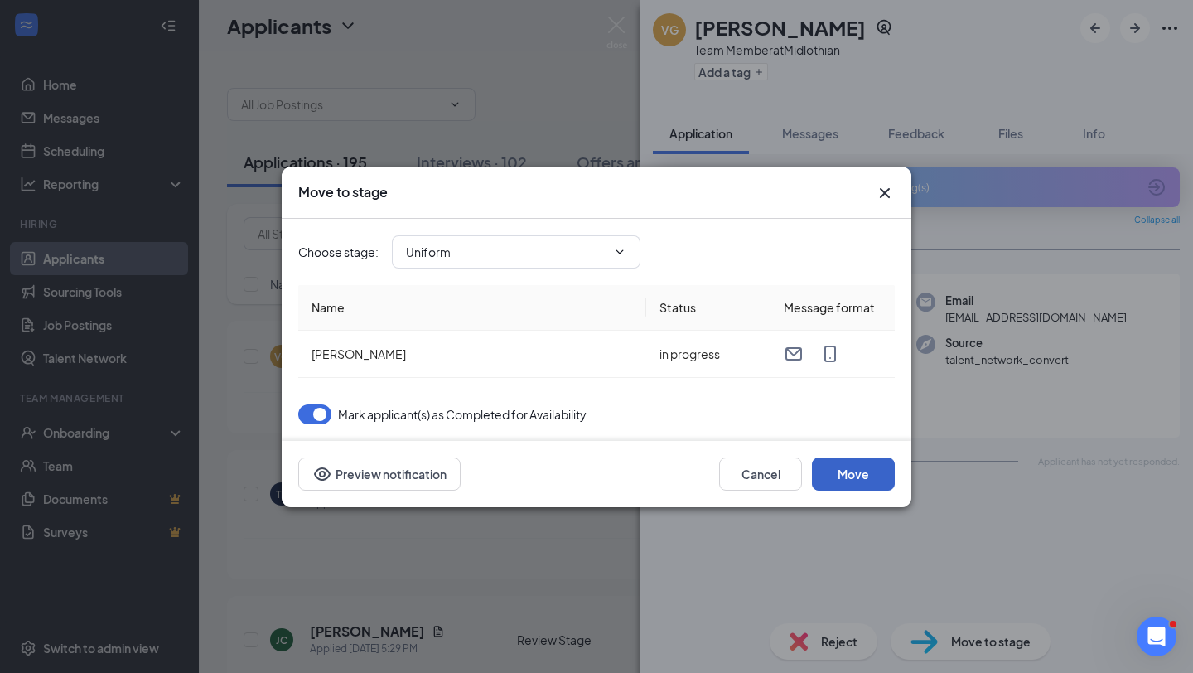
click at [861, 479] on button "Move" at bounding box center [853, 473] width 83 height 33
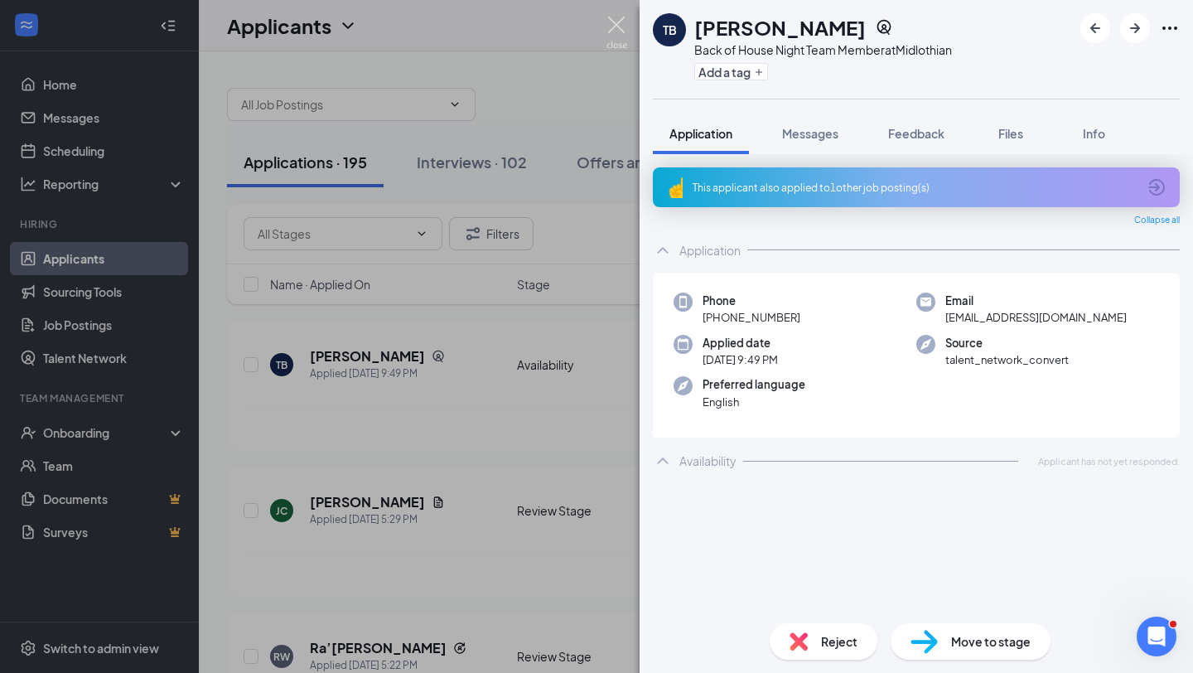
click at [615, 26] on img at bounding box center [616, 33] width 21 height 32
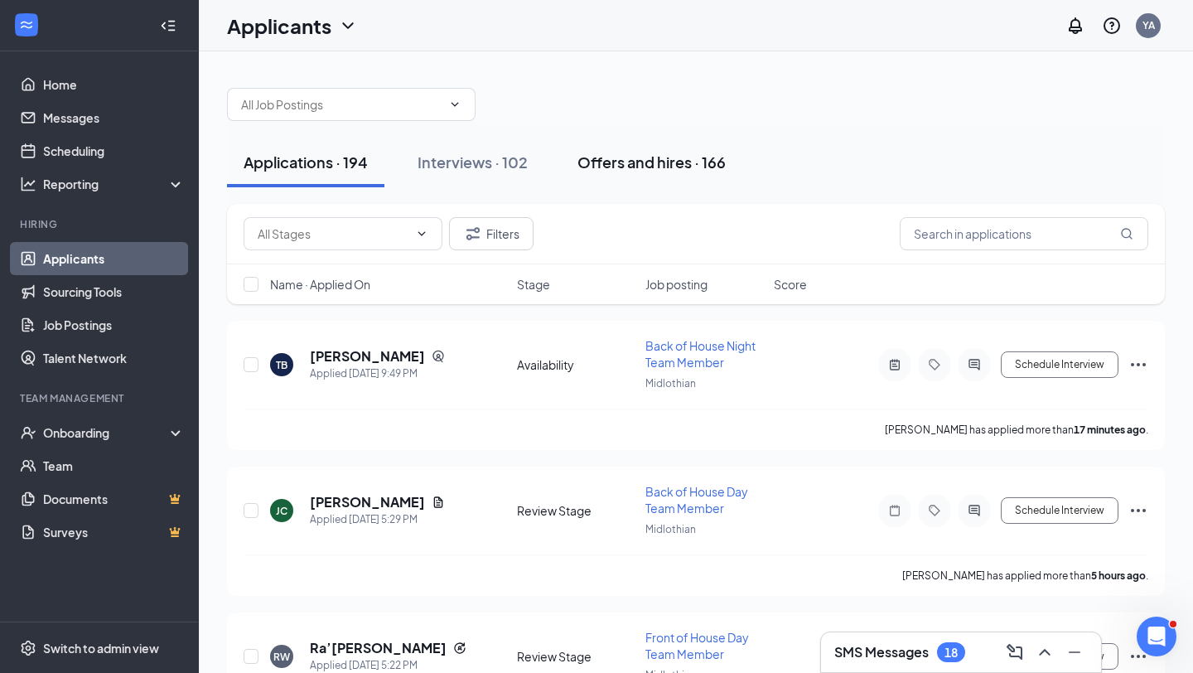
click at [618, 167] on div "Offers and hires · 166" at bounding box center [651, 162] width 148 height 21
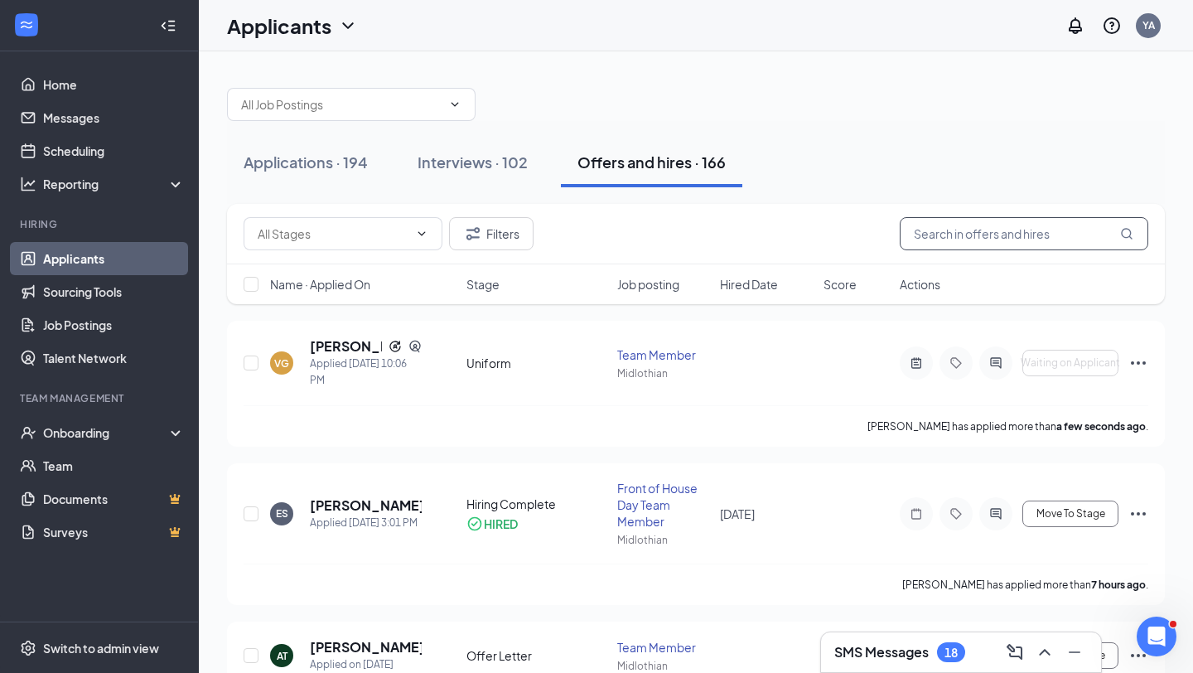
click at [942, 239] on input "text" at bounding box center [1024, 233] width 249 height 33
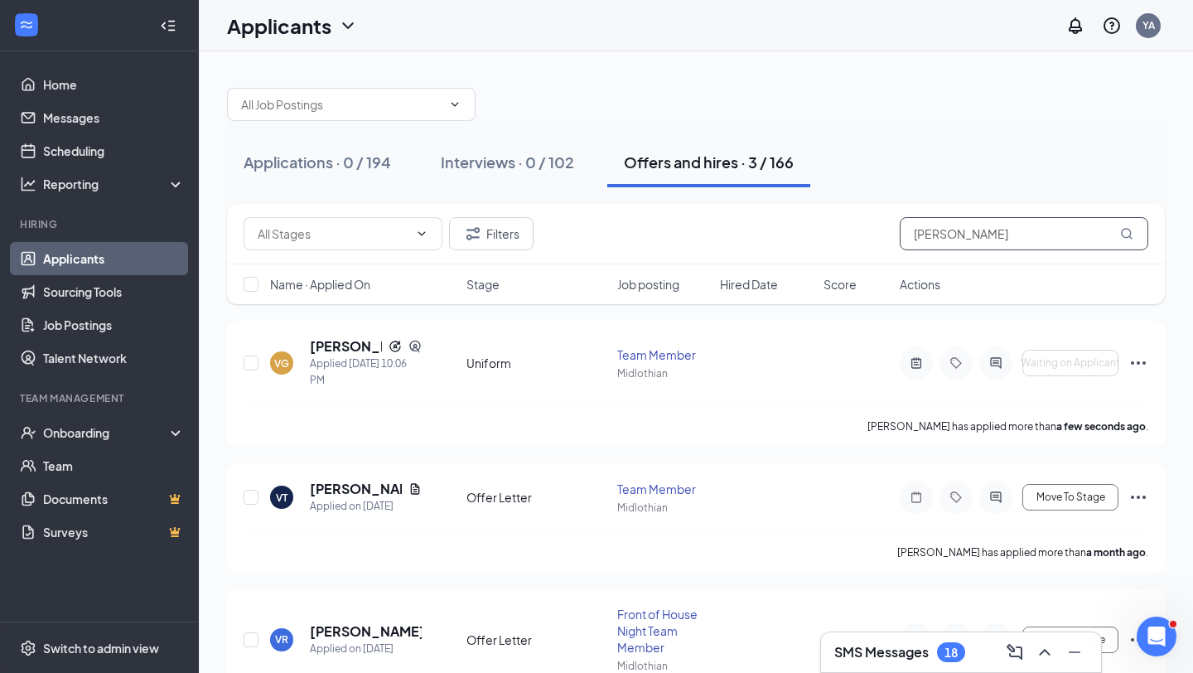
type input "vanessa"
click at [869, 659] on h3 "SMS Messages" at bounding box center [881, 652] width 94 height 18
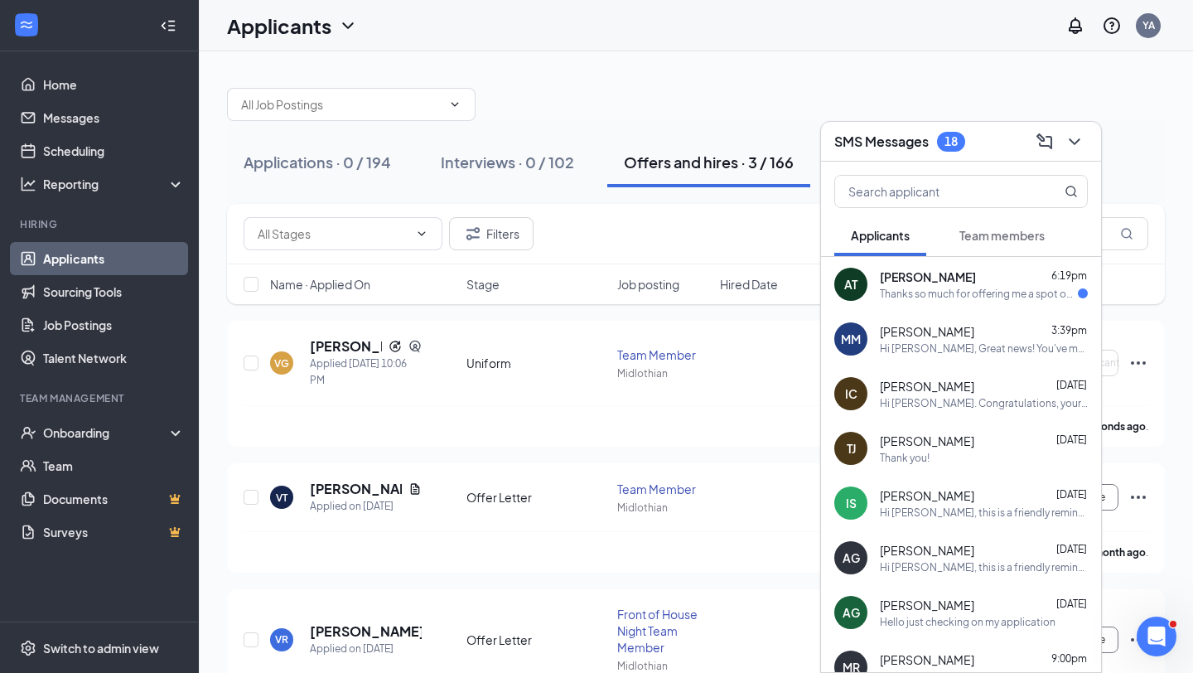
click at [1001, 297] on div "Thanks so much for offering me a spot on the Chick-fil-A team! I’m really excit…" at bounding box center [979, 294] width 198 height 14
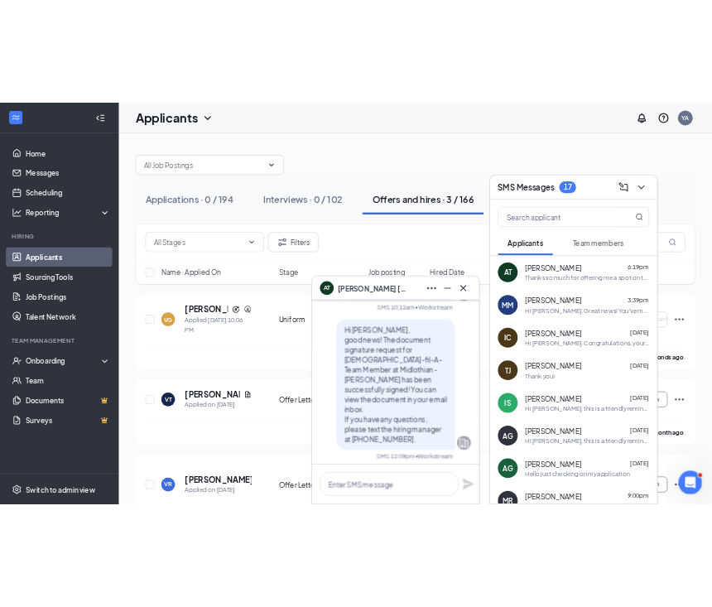
scroll to position [-348, 0]
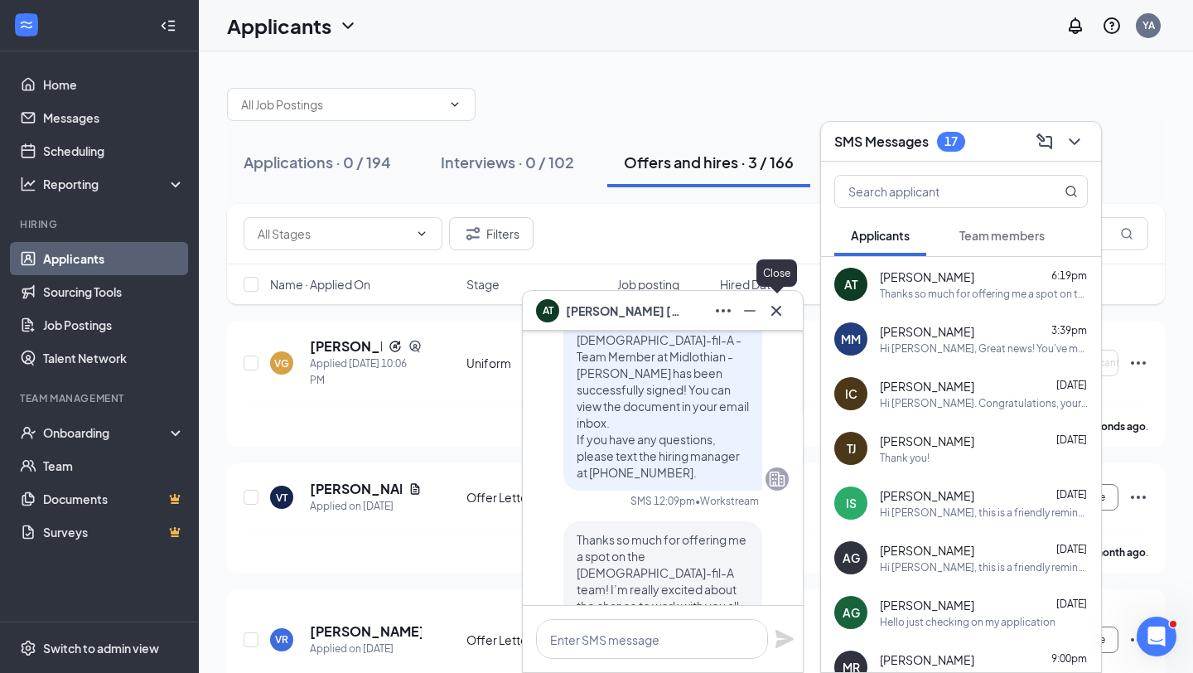
click at [780, 312] on icon "Cross" at bounding box center [776, 311] width 20 height 20
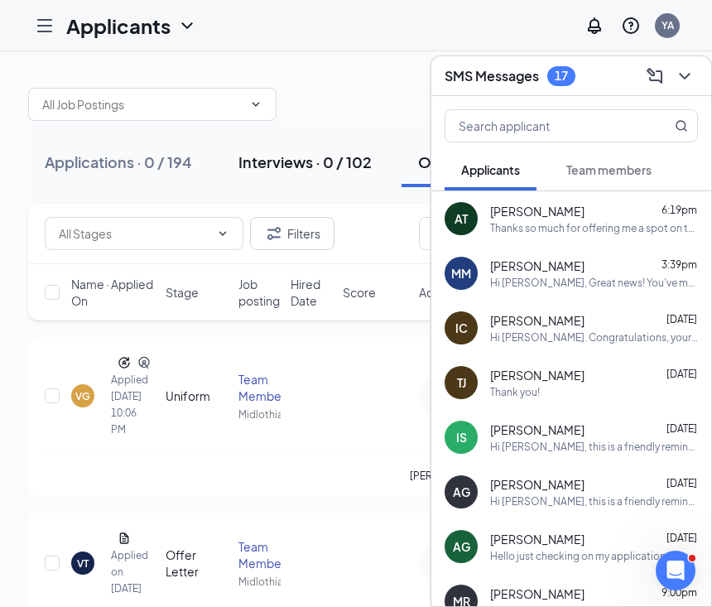
click at [384, 142] on button "Interviews · 0 / 102" at bounding box center [305, 163] width 166 height 50
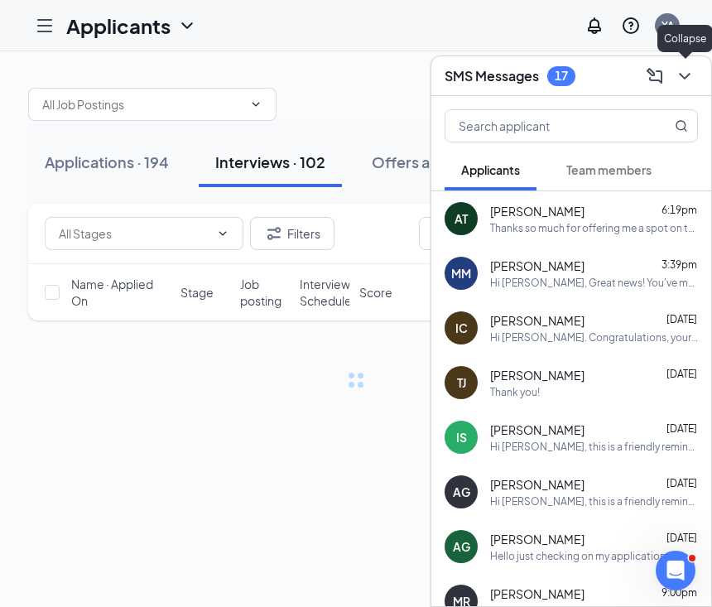
click at [671, 67] on div at bounding box center [683, 76] width 30 height 27
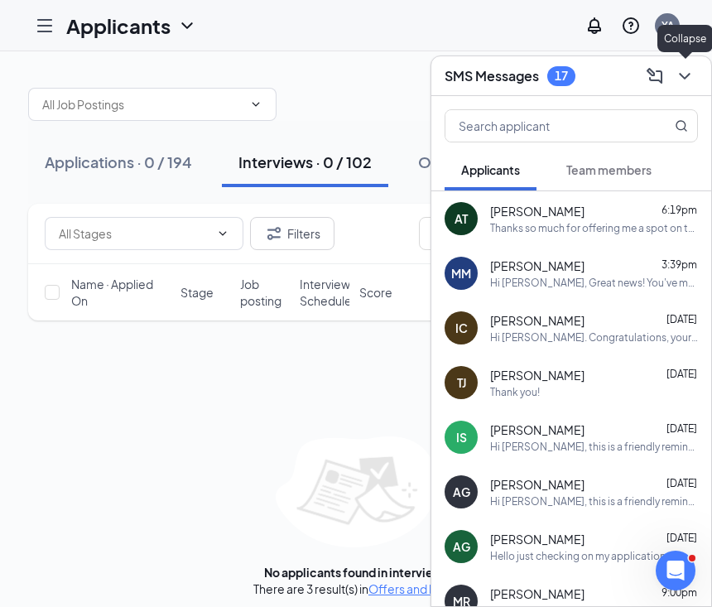
click at [689, 84] on icon "ChevronDown" at bounding box center [685, 76] width 20 height 20
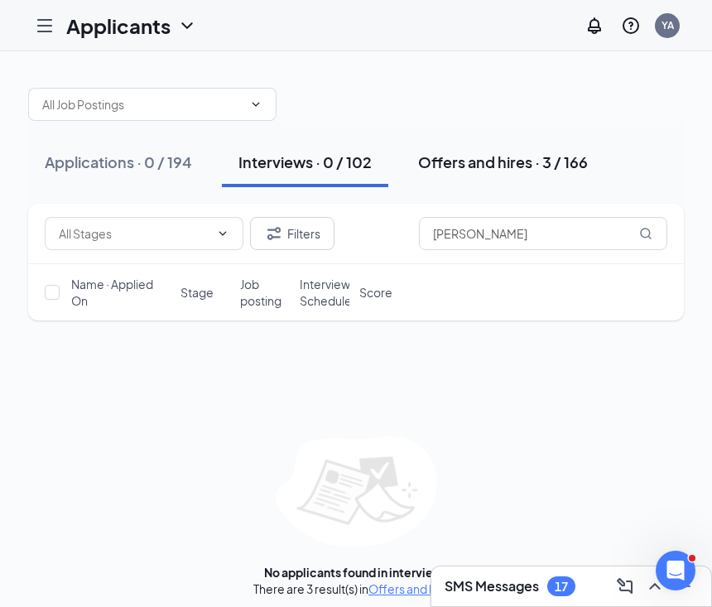
click at [535, 163] on div "Offers and hires · 3 / 166" at bounding box center [503, 162] width 170 height 21
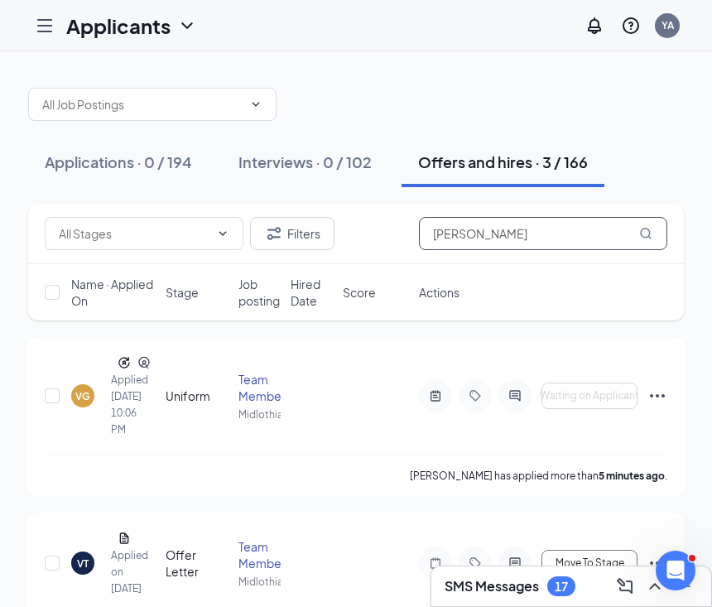
click at [505, 224] on input "vanessa" at bounding box center [543, 233] width 249 height 33
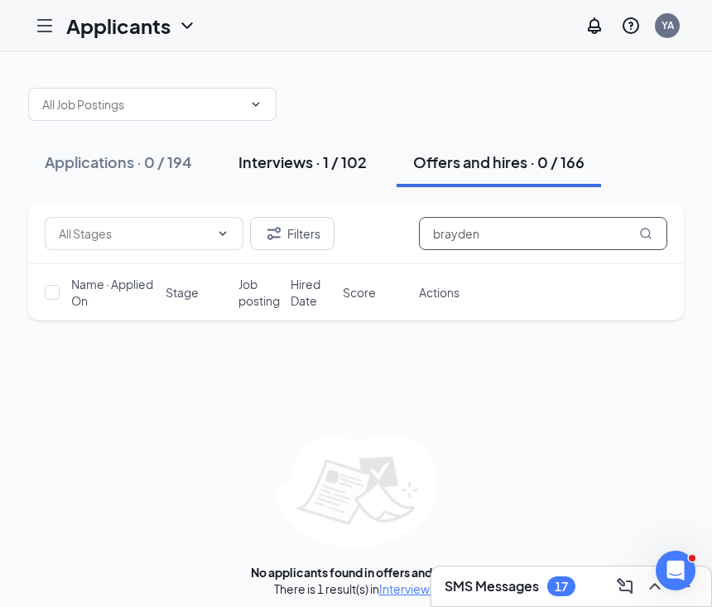
type input "brayden"
click at [341, 169] on div "Interviews · 1 / 102" at bounding box center [303, 162] width 128 height 21
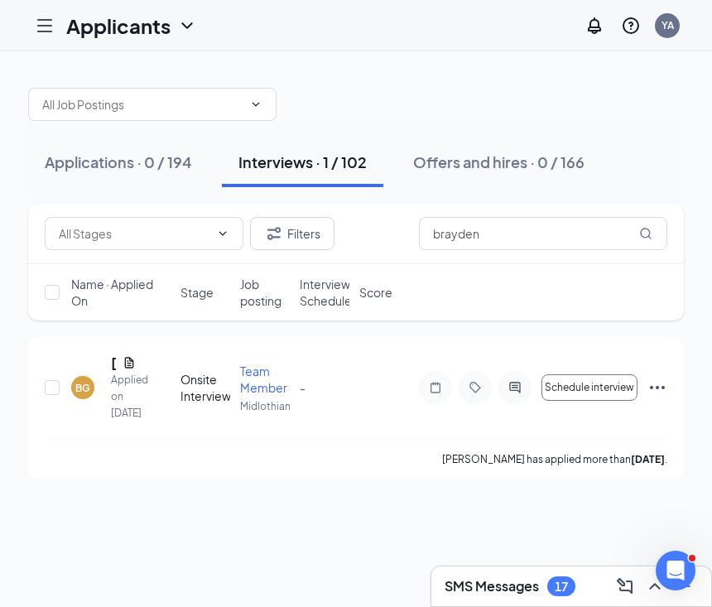
click at [49, 28] on icon "Hamburger" at bounding box center [45, 26] width 20 height 20
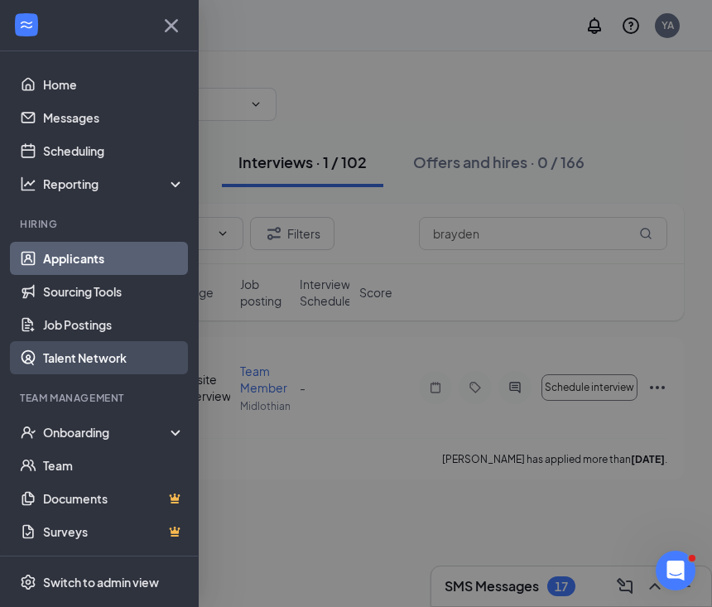
click at [88, 356] on link "Talent Network" at bounding box center [114, 357] width 142 height 33
